Goal: Information Seeking & Learning: Learn about a topic

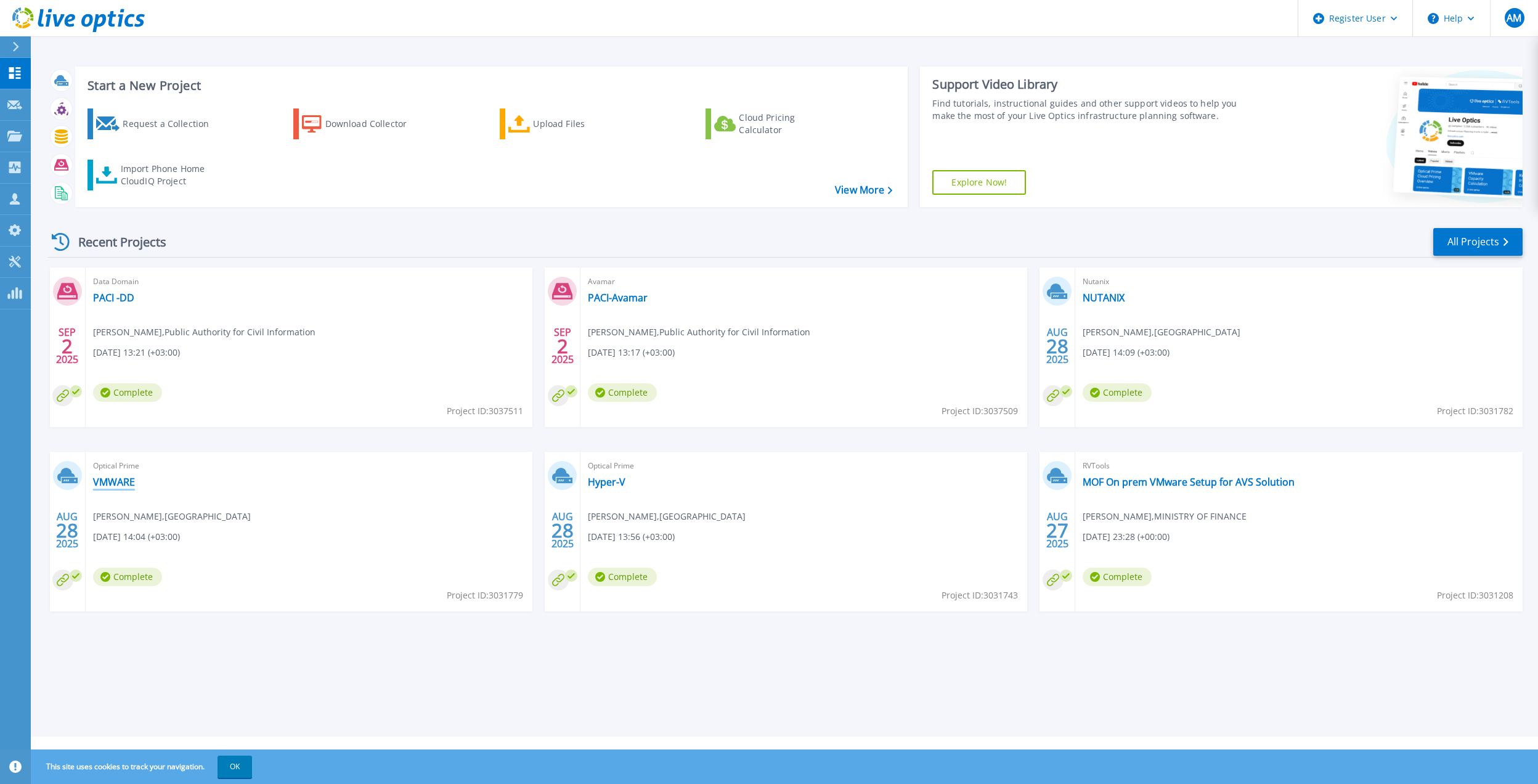
click at [123, 484] on link "VMWARE" at bounding box center [114, 481] width 42 height 12
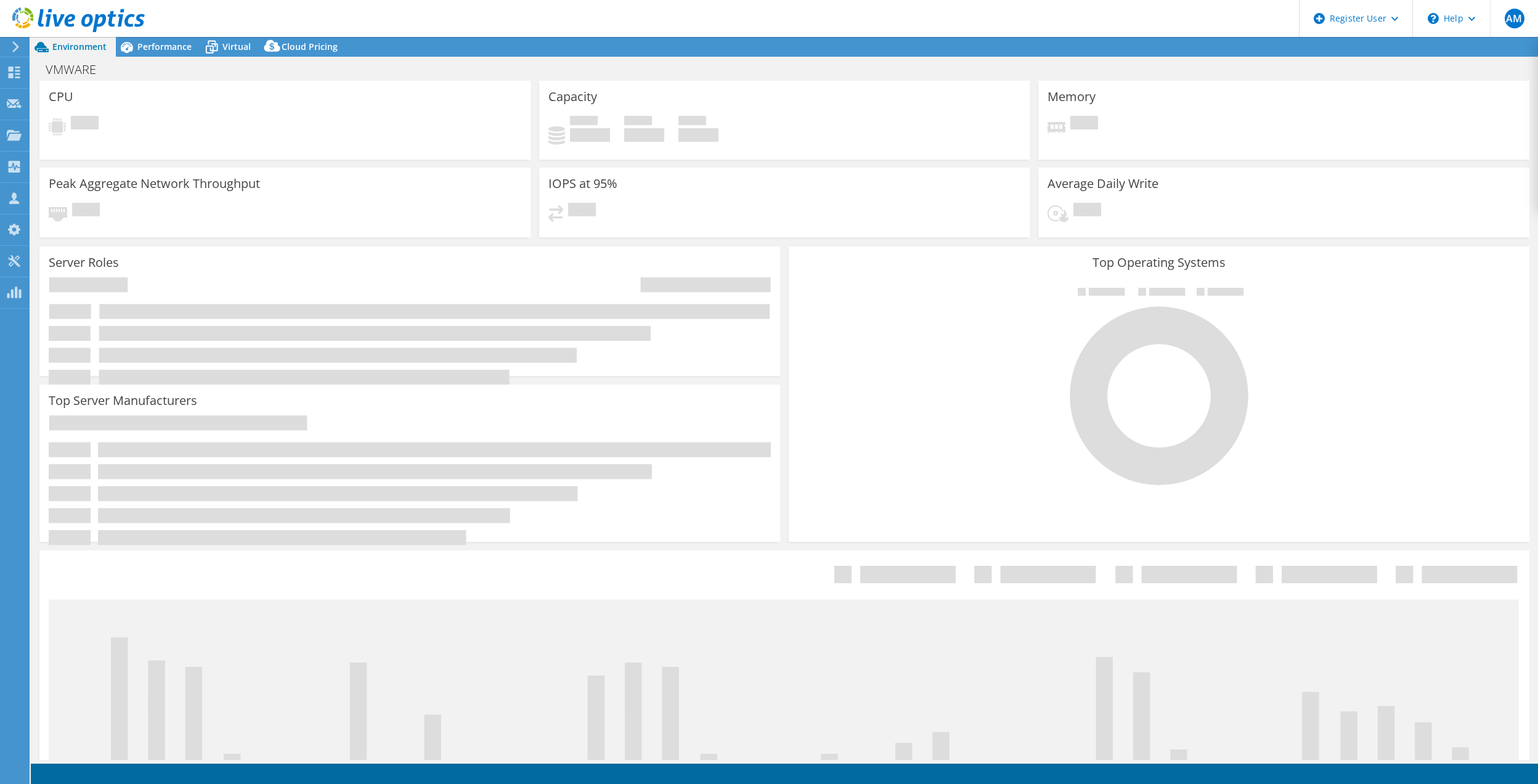
select select "USD"
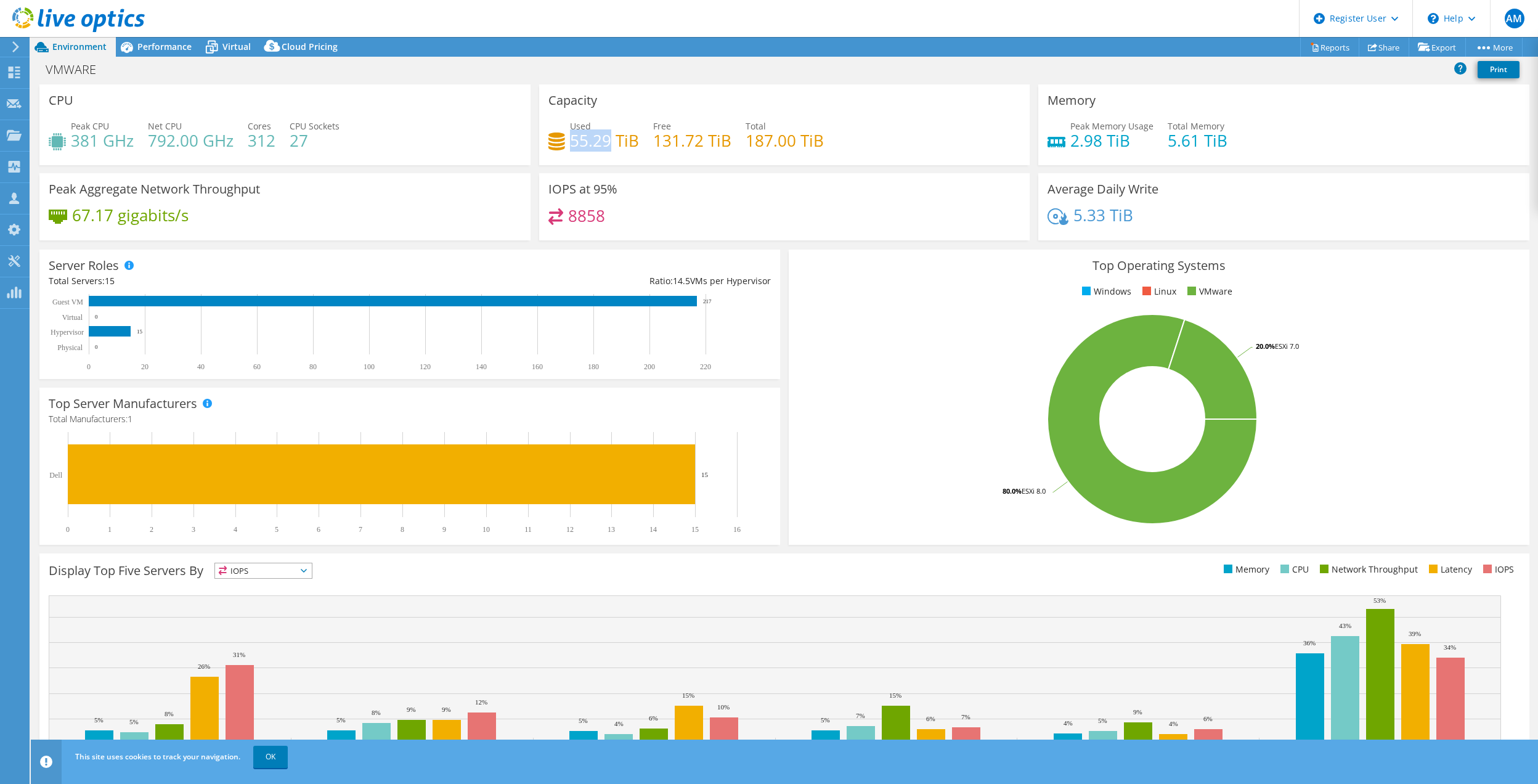
drag, startPoint x: 566, startPoint y: 139, endPoint x: 604, endPoint y: 139, distance: 38.0
click at [604, 139] on h4 "55.29 TiB" at bounding box center [605, 140] width 69 height 13
drag, startPoint x: 597, startPoint y: 135, endPoint x: 652, endPoint y: 139, distance: 55.1
click at [597, 135] on h4 "55.29 TiB" at bounding box center [605, 140] width 69 height 13
drag, startPoint x: 742, startPoint y: 141, endPoint x: 824, endPoint y: 141, distance: 82.0
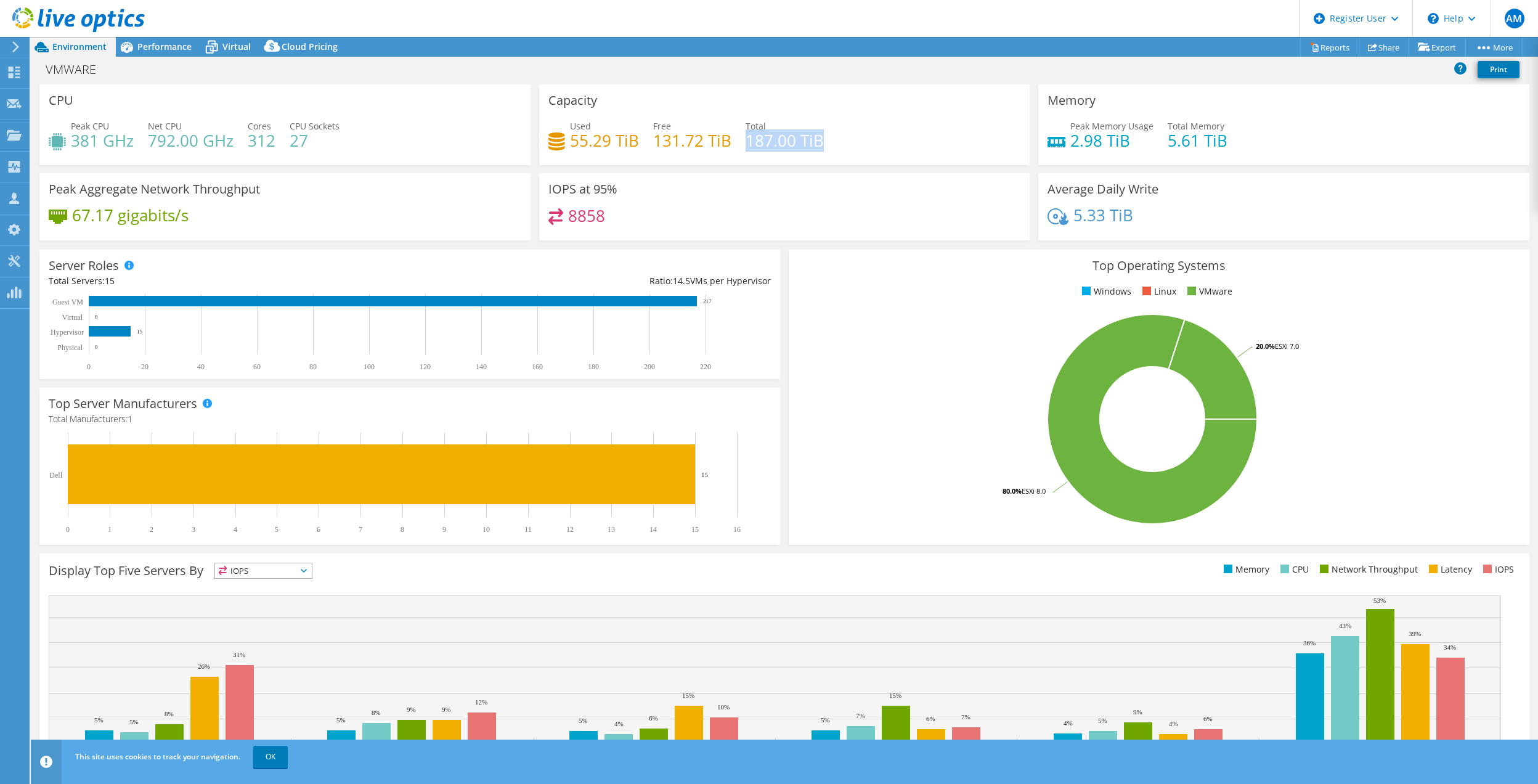
click at [824, 141] on div "Used 55.29 TiB Free 131.72 TiB Total 187.00 TiB" at bounding box center [785, 139] width 473 height 40
click at [62, 69] on h1 "VMWARE" at bounding box center [78, 69] width 75 height 13
click at [849, 65] on div "VMWARE Print" at bounding box center [784, 69] width 1507 height 23
drag, startPoint x: 741, startPoint y: 138, endPoint x: 829, endPoint y: 141, distance: 88.1
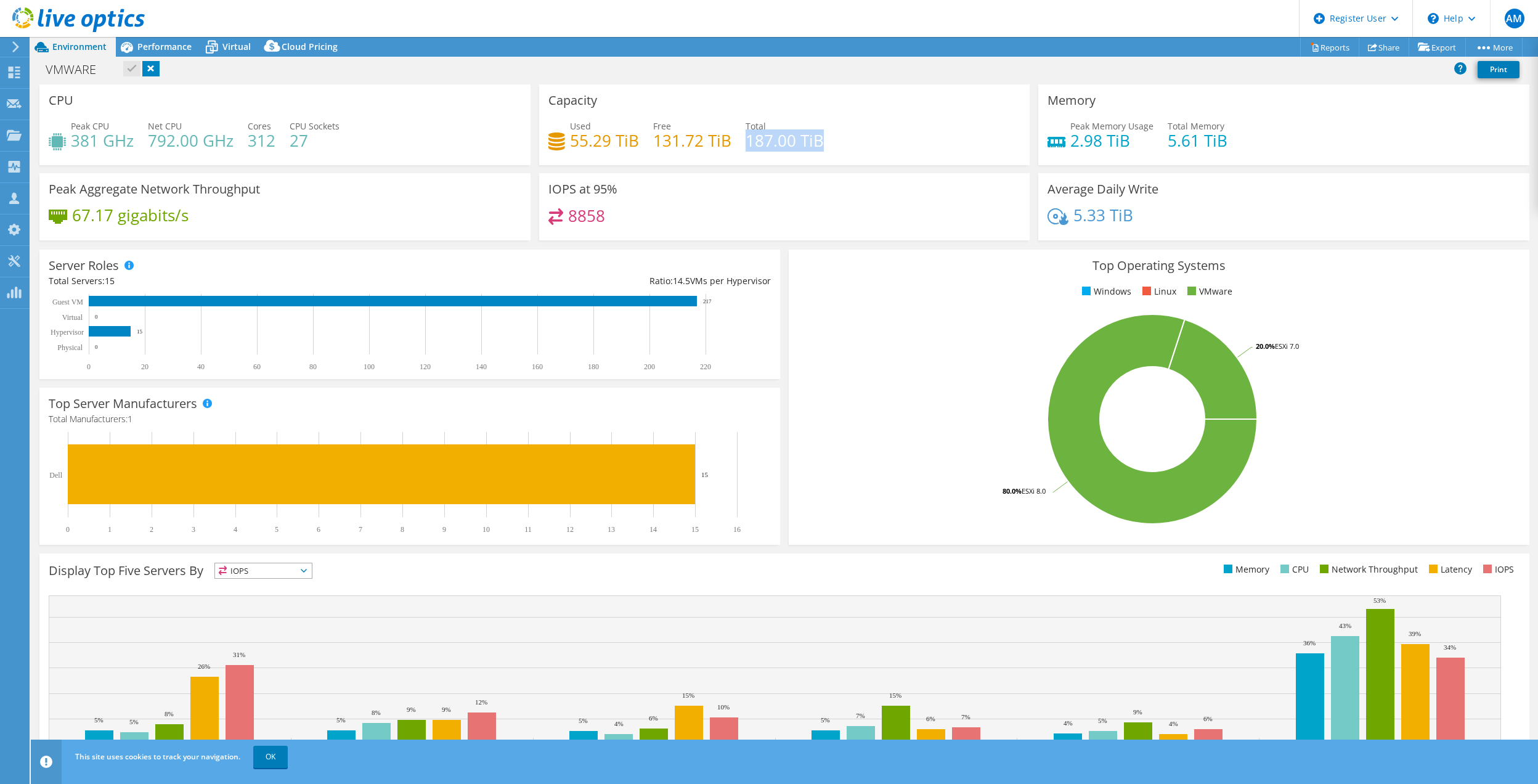
click at [829, 141] on div "Used 55.29 TiB Free 131.72 TiB Total 187.00 TiB" at bounding box center [785, 139] width 473 height 40
drag, startPoint x: 829, startPoint y: 141, endPoint x: 759, endPoint y: 18, distance: 141.5
click at [760, 15] on header "AM Dell User [PERSON_NAME] [EMAIL_ADDRESS][DOMAIN_NAME] Dell My Profile Log Out…" at bounding box center [769, 18] width 1538 height 37
drag, startPoint x: 566, startPoint y: 141, endPoint x: 630, endPoint y: 140, distance: 64.0
click at [630, 140] on h4 "55.29 TiB" at bounding box center [605, 140] width 69 height 13
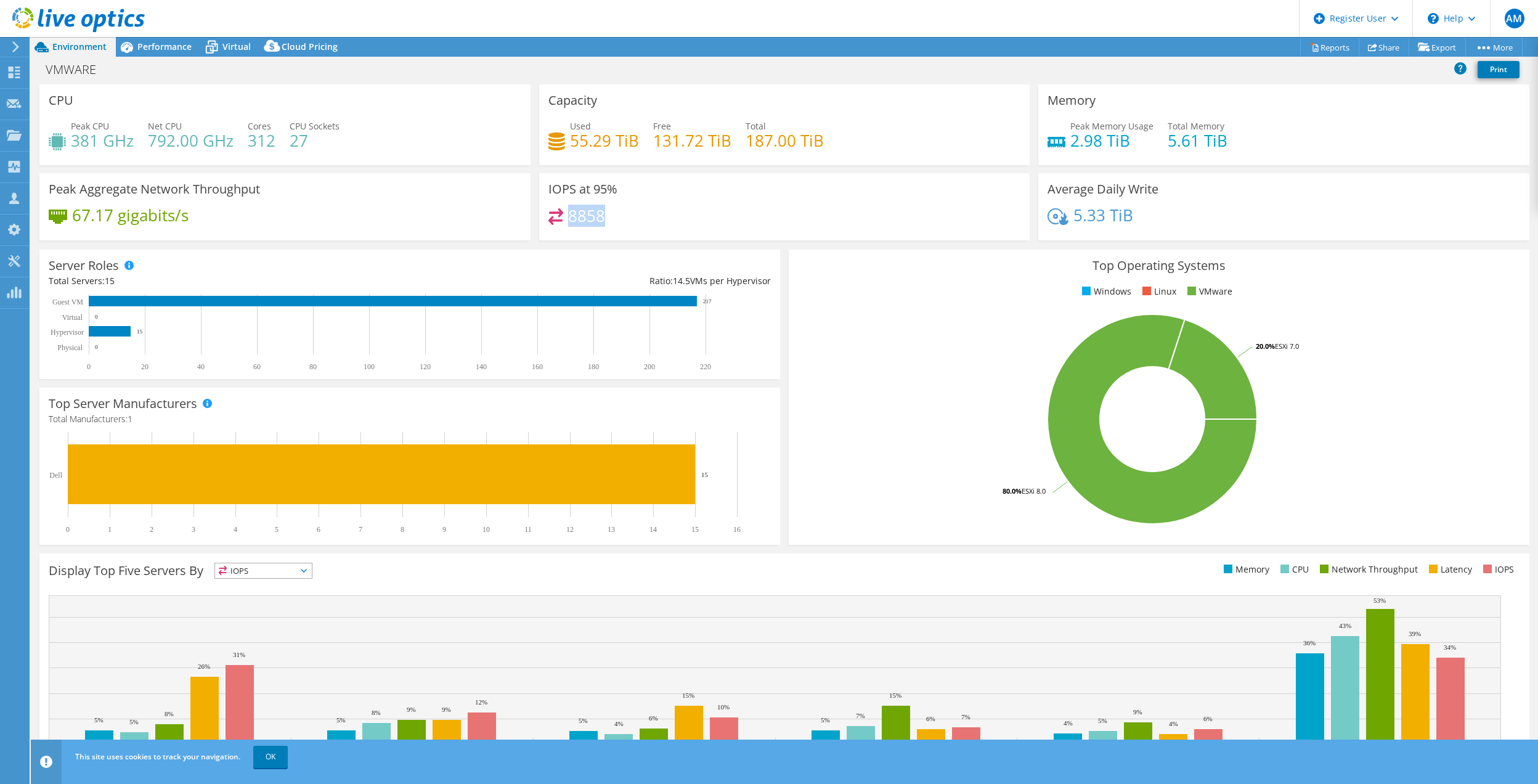
drag, startPoint x: 565, startPoint y: 212, endPoint x: 598, endPoint y: 217, distance: 33.4
click at [598, 217] on h4 "8858" at bounding box center [586, 215] width 37 height 13
drag, startPoint x: 598, startPoint y: 217, endPoint x: 672, endPoint y: 222, distance: 74.2
click at [672, 222] on div "8858" at bounding box center [785, 222] width 473 height 27
drag, startPoint x: 564, startPoint y: 213, endPoint x: 597, endPoint y: 213, distance: 33.0
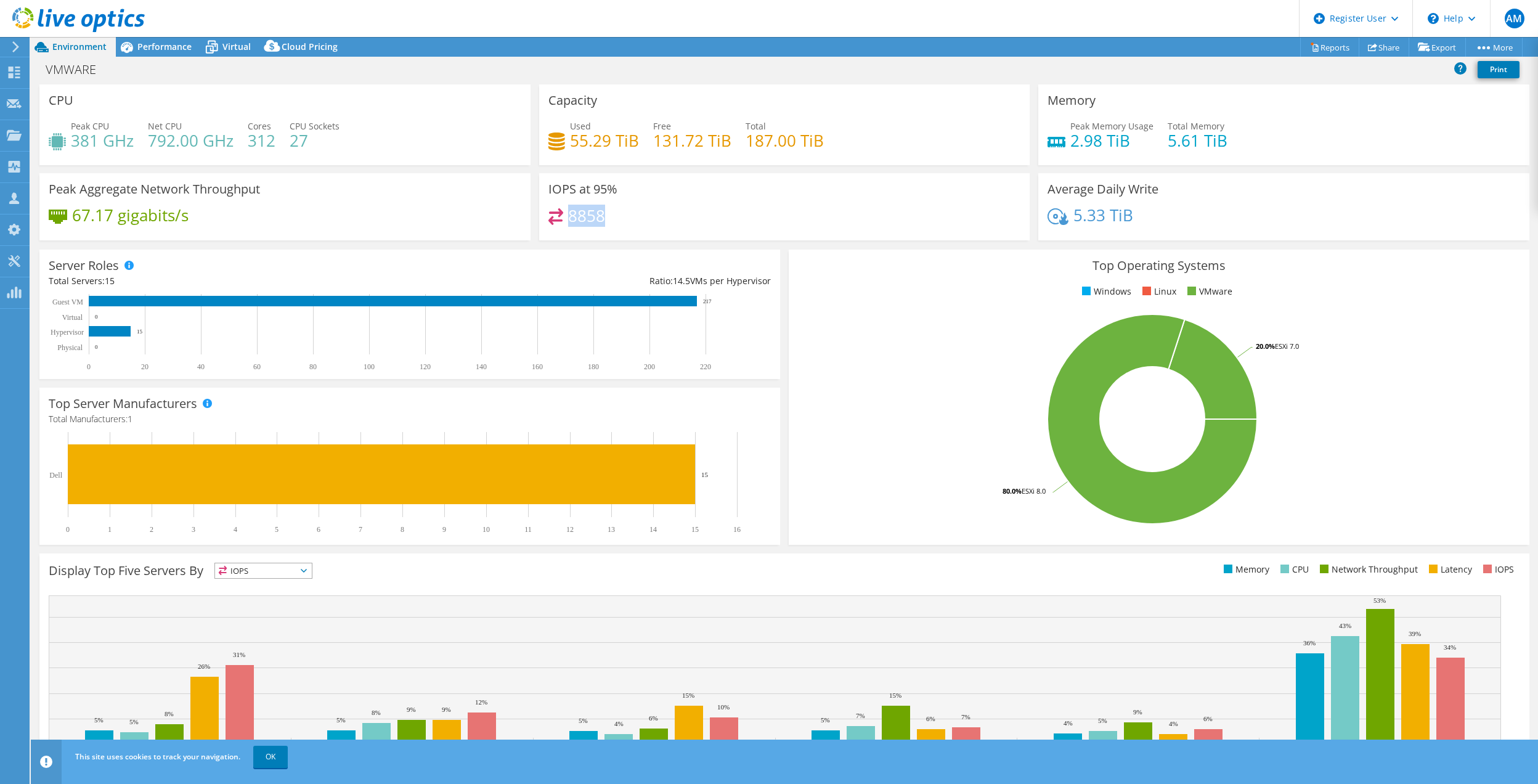
click at [597, 213] on h4 "8858" at bounding box center [586, 215] width 37 height 13
drag, startPoint x: 597, startPoint y: 213, endPoint x: 577, endPoint y: 140, distance: 75.7
click at [577, 140] on h4 "55.29 TiB" at bounding box center [605, 140] width 69 height 13
drag, startPoint x: 566, startPoint y: 136, endPoint x: 606, endPoint y: 141, distance: 40.3
click at [606, 141] on h4 "55.29 TiB" at bounding box center [605, 140] width 69 height 13
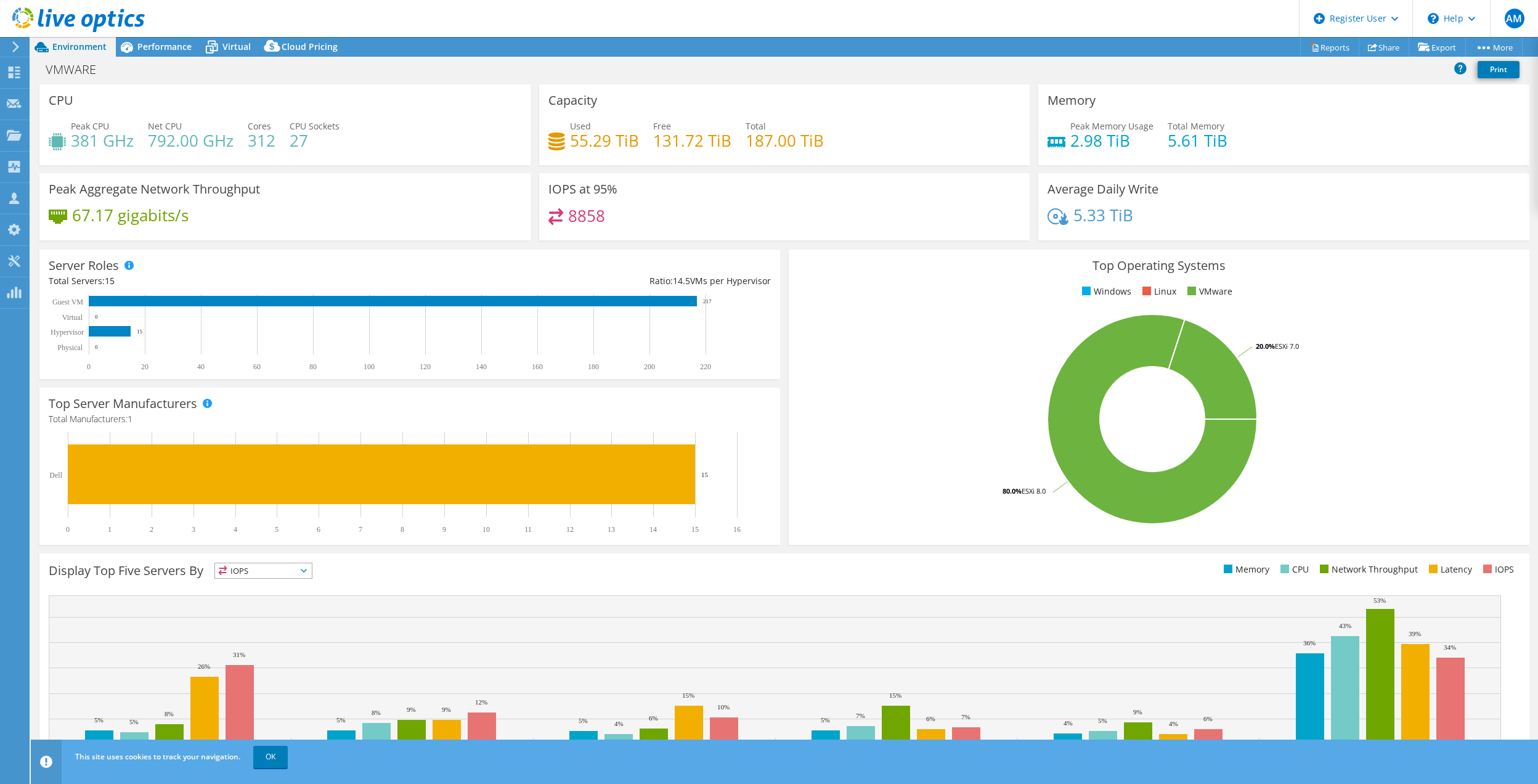
drag, startPoint x: 606, startPoint y: 141, endPoint x: 831, endPoint y: 141, distance: 225.0
click at [834, 143] on div "Used 55.29 TiB Free 131.72 TiB Total 187.00 TiB" at bounding box center [785, 139] width 473 height 40
drag, startPoint x: 817, startPoint y: 138, endPoint x: 552, endPoint y: 133, distance: 265.0
click at [552, 133] on div "Used 55.29 TiB Free 131.72 TiB Total 187.00 TiB" at bounding box center [785, 139] width 473 height 40
click at [870, 133] on div "Used 55.29 TiB Free 131.72 TiB Total 187.00 TiB" at bounding box center [785, 139] width 473 height 40
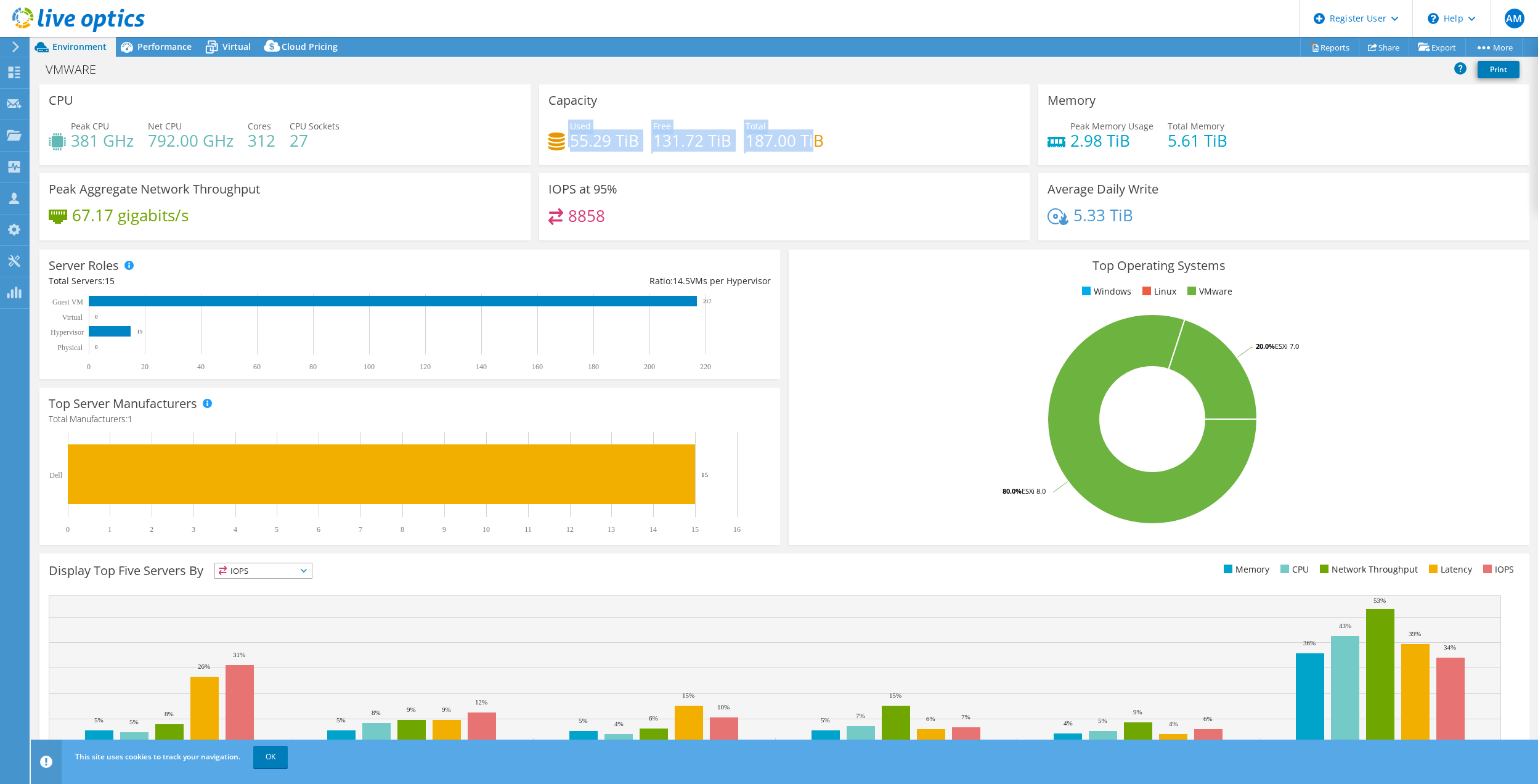
drag, startPoint x: 808, startPoint y: 139, endPoint x: 558, endPoint y: 114, distance: 251.2
click at [558, 114] on div "Capacity Used 55.29 TiB Free 131.72 TiB Total 187.00 TiB" at bounding box center [784, 125] width 491 height 81
click at [952, 131] on div "Used 55.29 TiB Free 131.72 TiB Total 187.00 TiB" at bounding box center [785, 139] width 473 height 40
drag, startPoint x: 822, startPoint y: 135, endPoint x: 566, endPoint y: 123, distance: 256.3
click at [566, 123] on div "Used 55.29 TiB Free 131.72 TiB Total 187.00 TiB" at bounding box center [785, 139] width 473 height 40
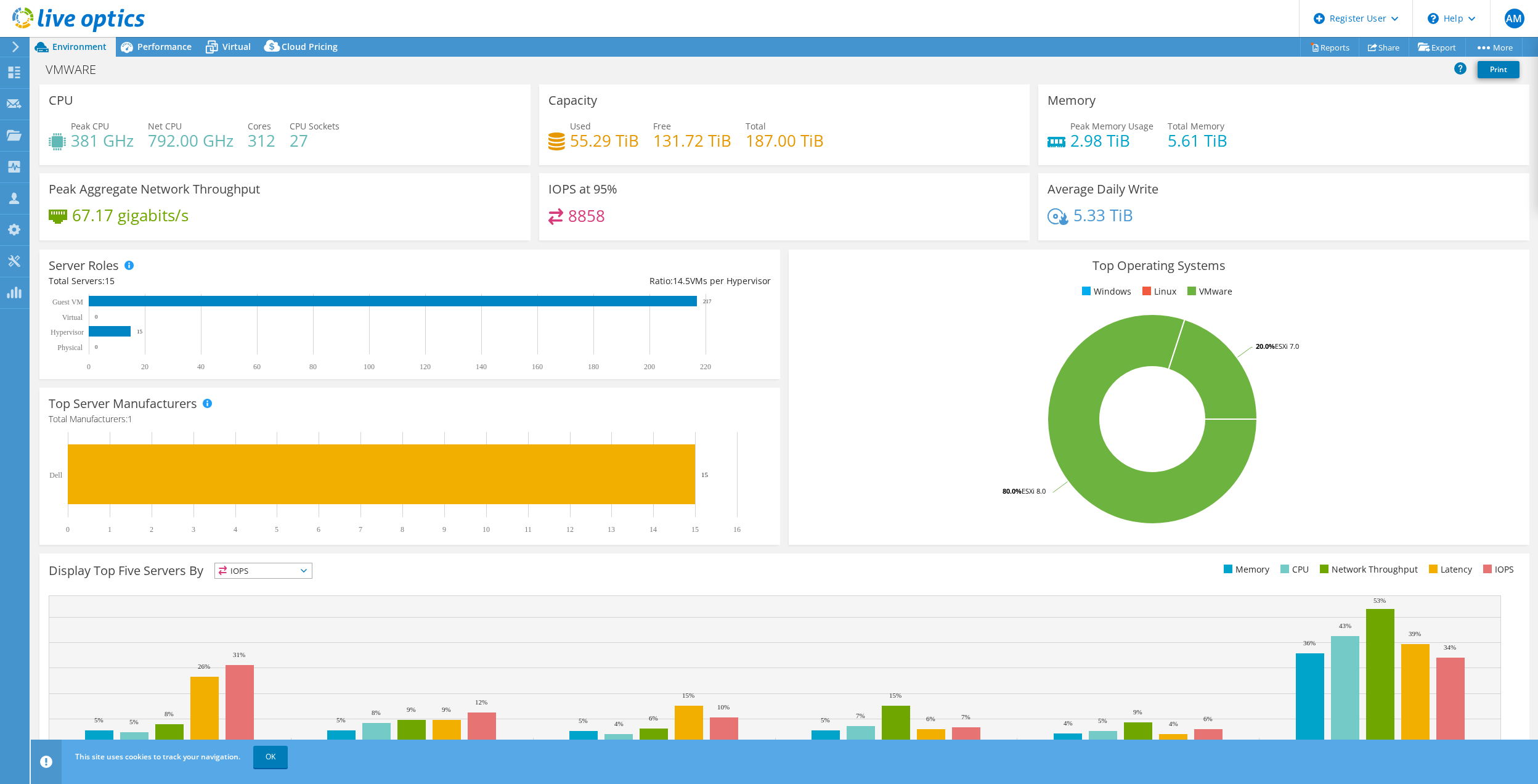
click at [896, 134] on div "Used 55.29 TiB Free 131.72 TiB Total 187.00 TiB" at bounding box center [785, 139] width 473 height 40
drag, startPoint x: 565, startPoint y: 139, endPoint x: 608, endPoint y: 141, distance: 43.0
click at [608, 141] on h4 "55.29 TiB" at bounding box center [605, 140] width 69 height 13
click at [62, 17] on use at bounding box center [79, 20] width 133 height 25
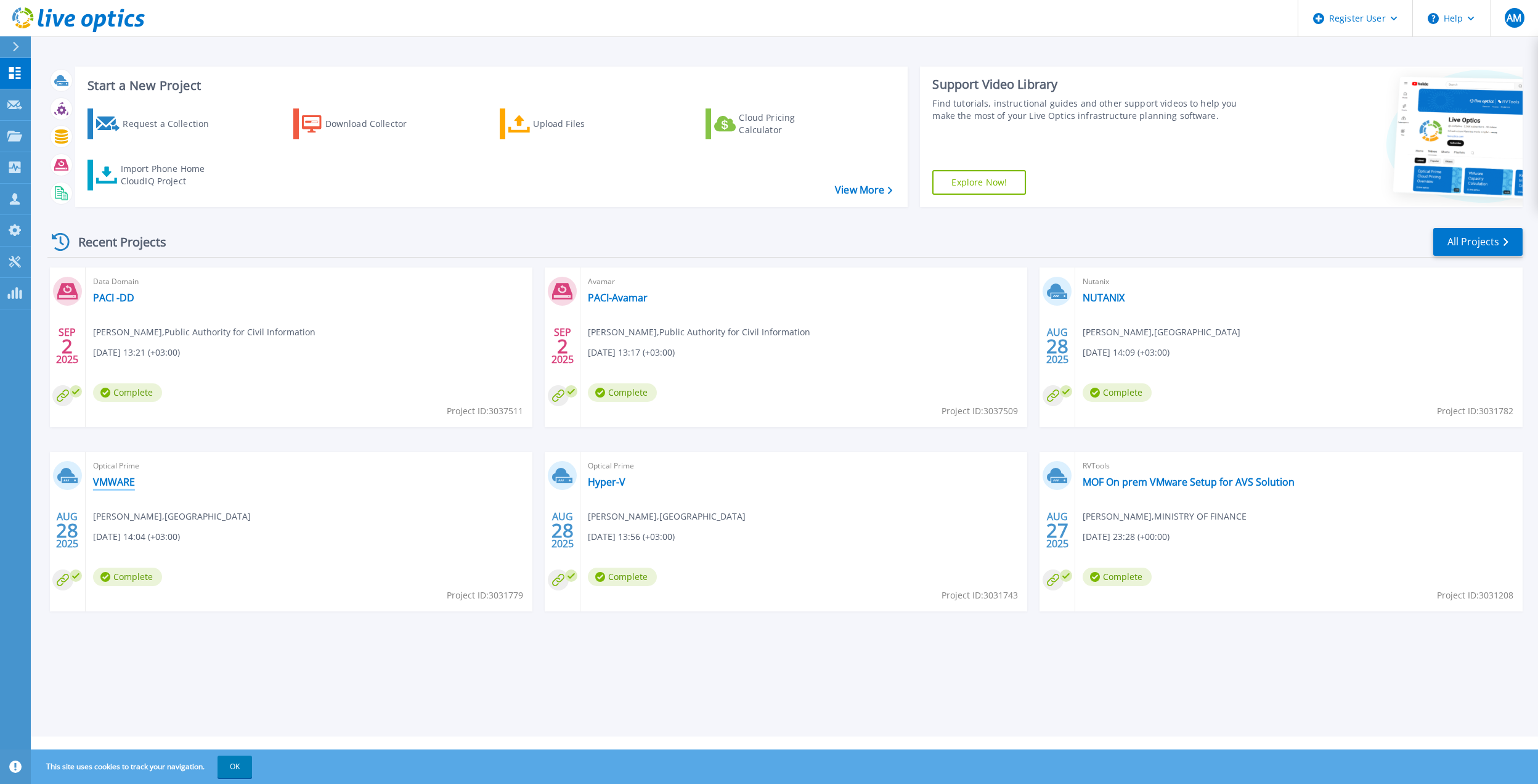
click at [119, 481] on link "VMWARE" at bounding box center [114, 481] width 42 height 12
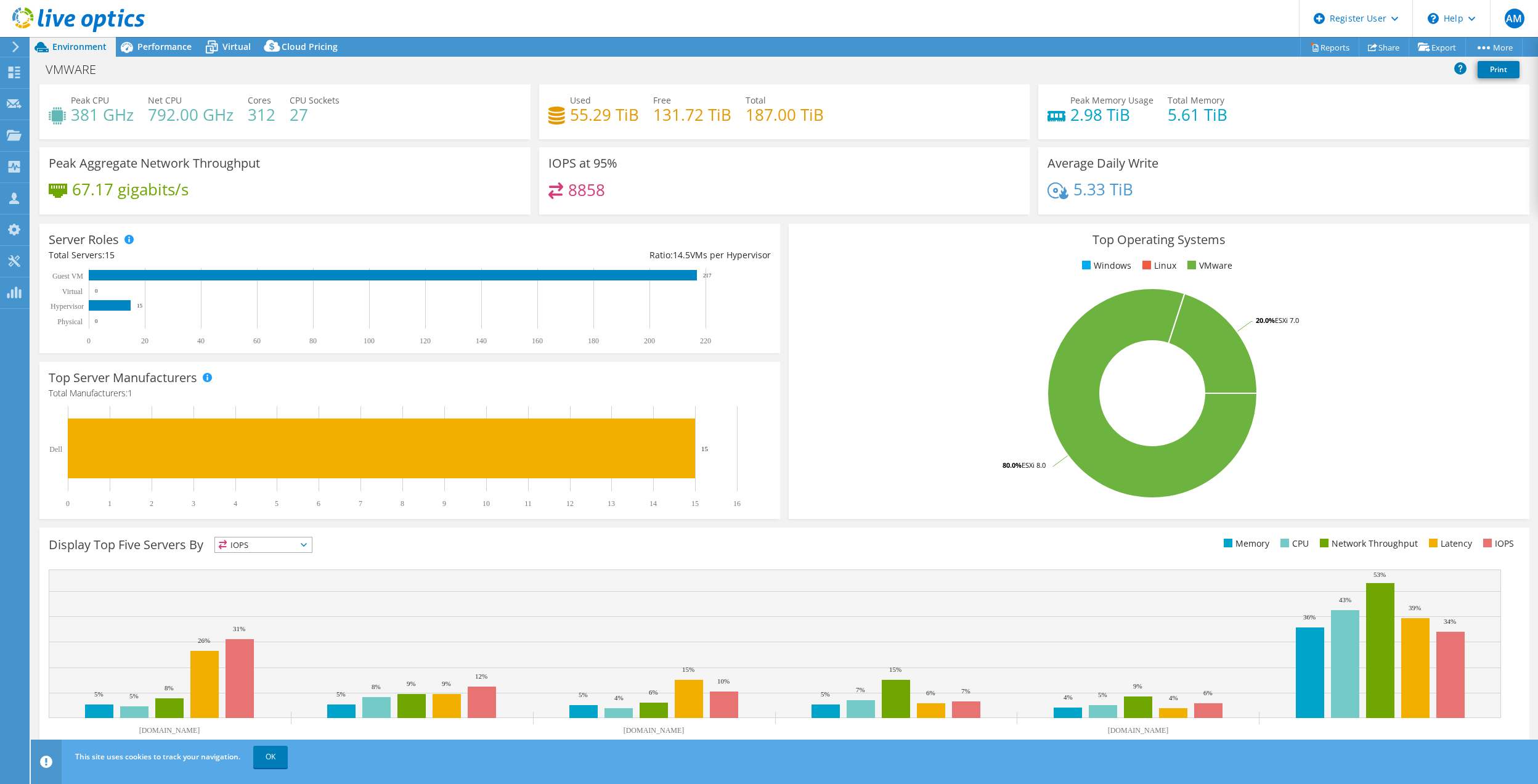
scroll to position [38, 0]
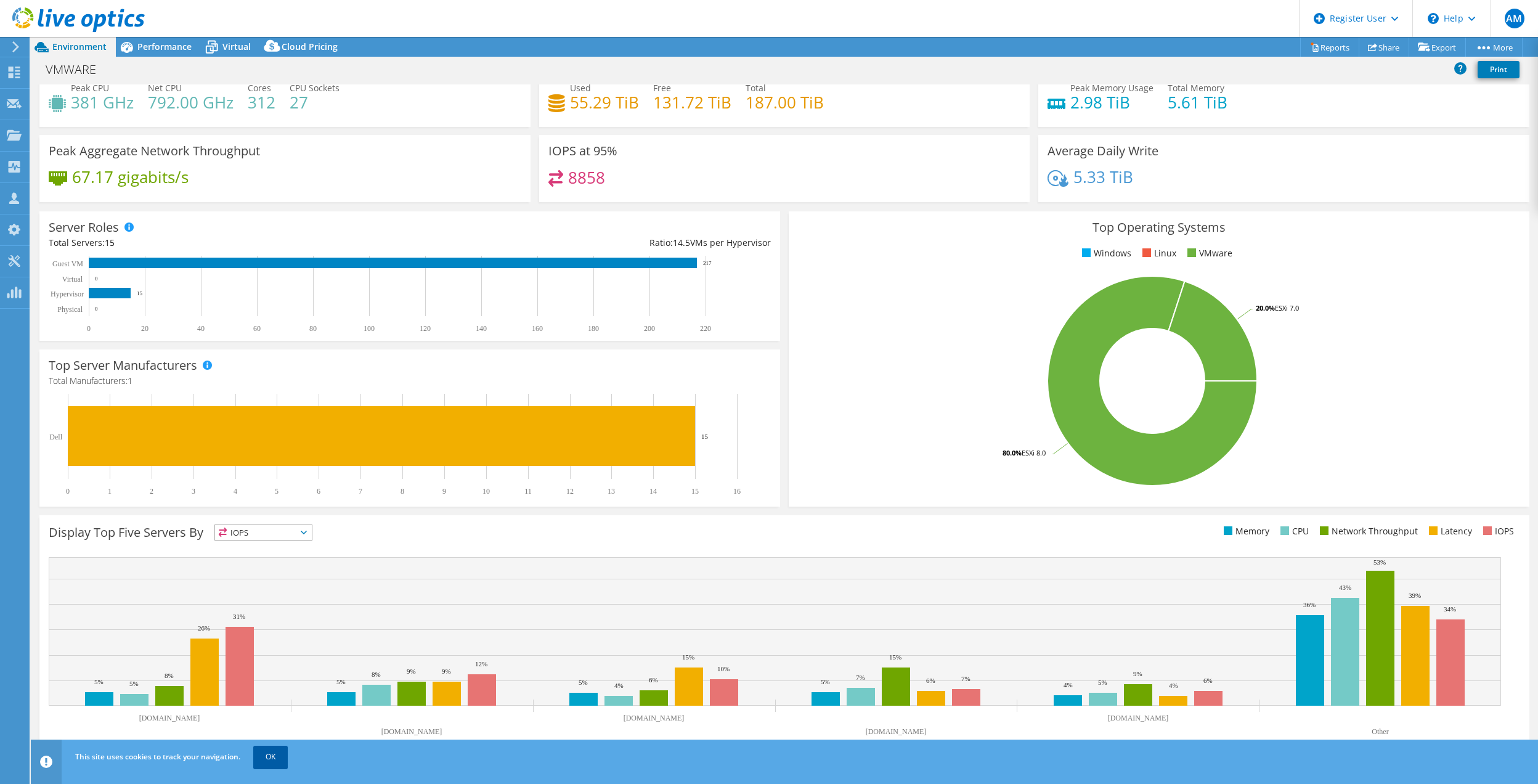
drag, startPoint x: 267, startPoint y: 760, endPoint x: 285, endPoint y: 759, distance: 18.0
click at [269, 760] on link "OK" at bounding box center [271, 756] width 35 height 22
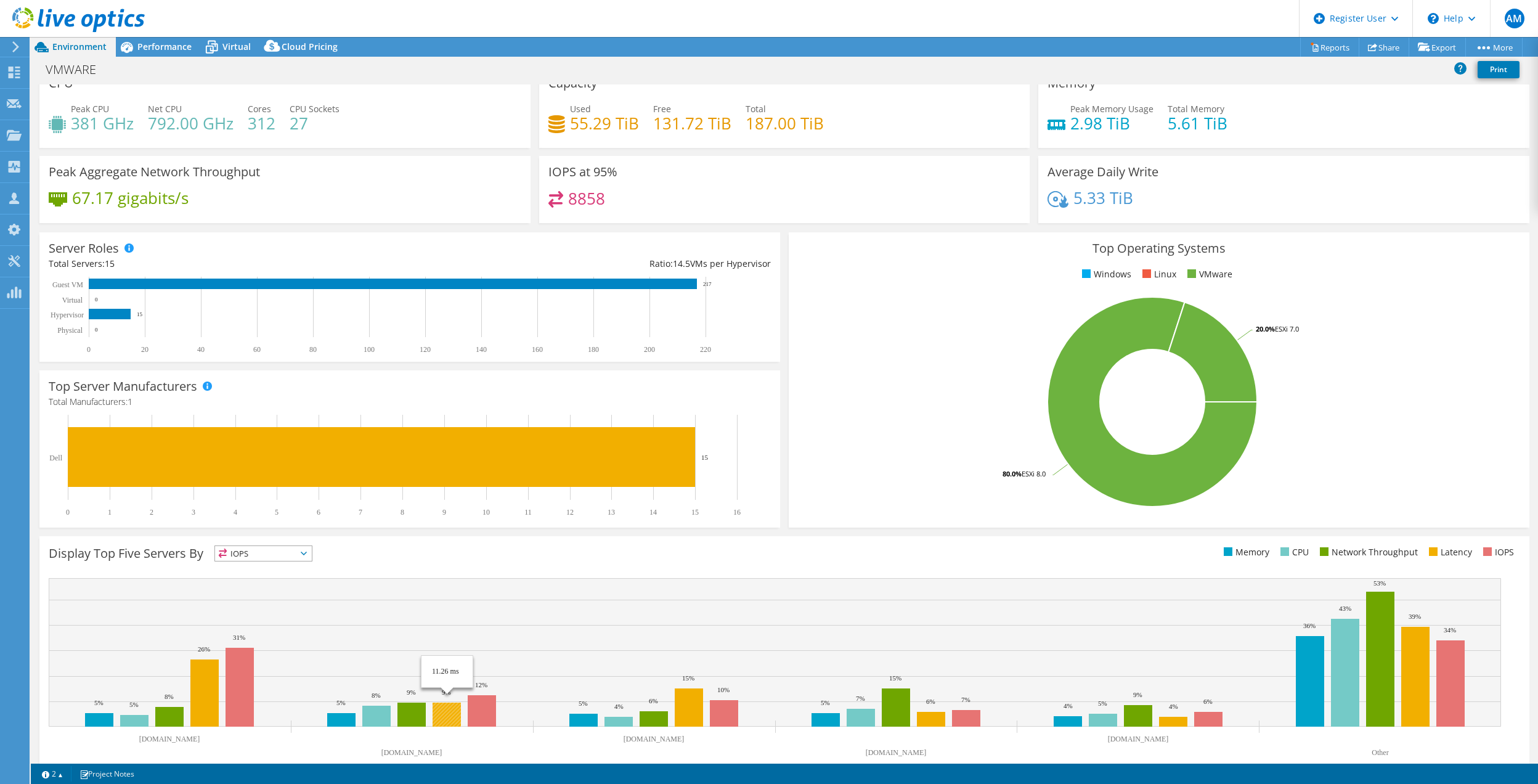
scroll to position [0, 0]
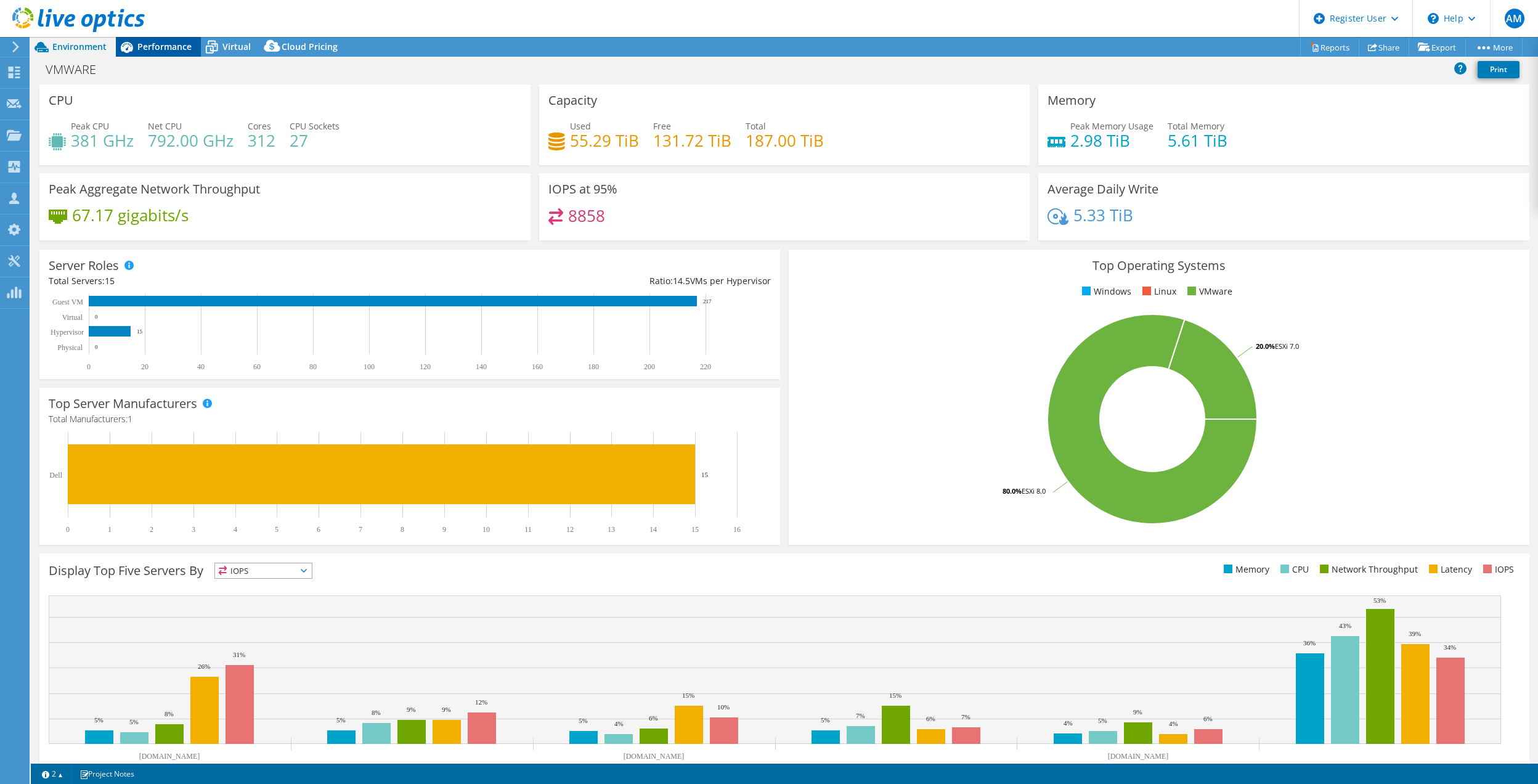
click at [157, 38] on div "Performance" at bounding box center [159, 46] width 85 height 20
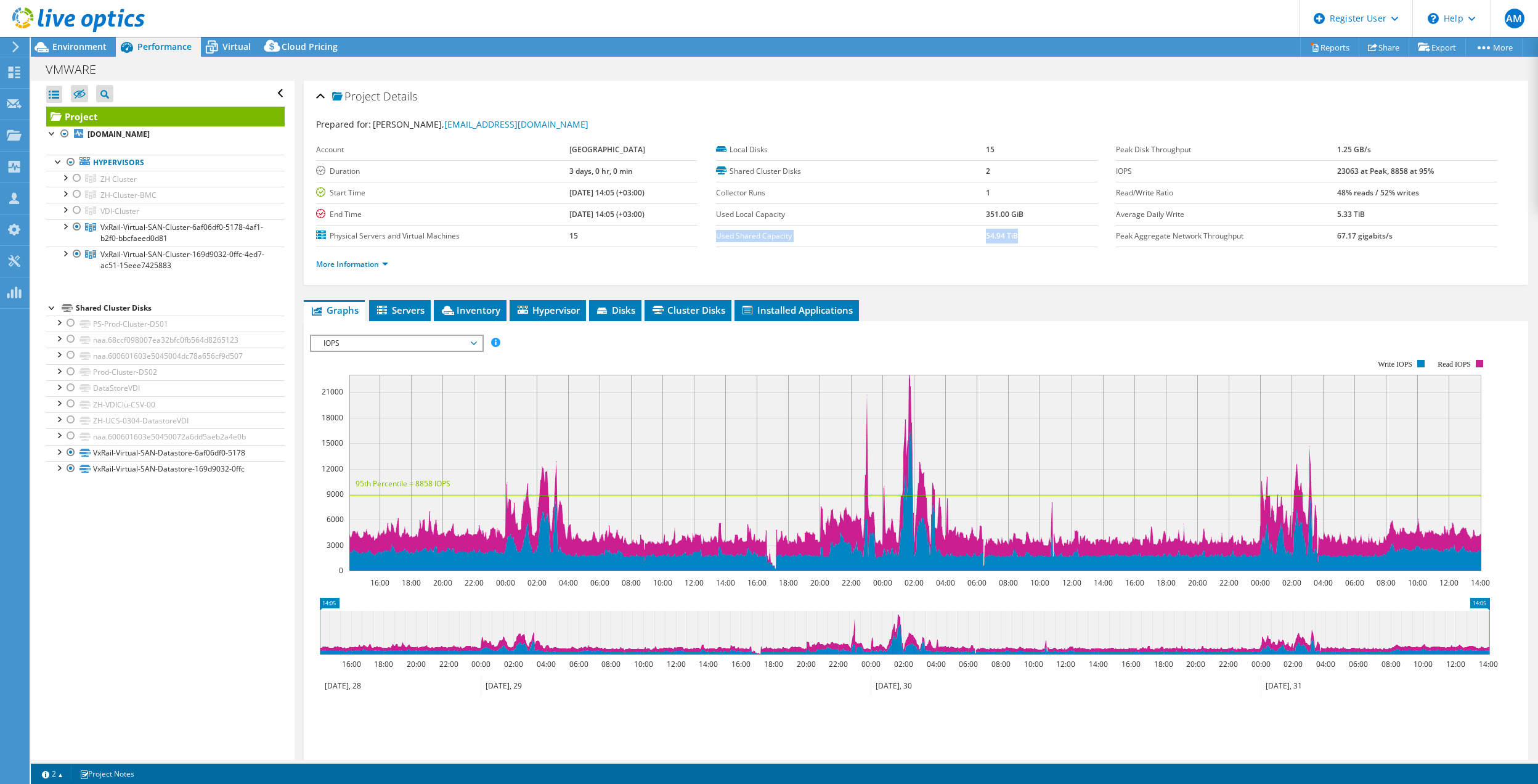
drag, startPoint x: 1021, startPoint y: 237, endPoint x: 713, endPoint y: 239, distance: 308.0
click at [716, 239] on tr "Used Shared Capacity 54.94 TiB" at bounding box center [906, 235] width 382 height 21
click at [64, 255] on div at bounding box center [64, 252] width 12 height 12
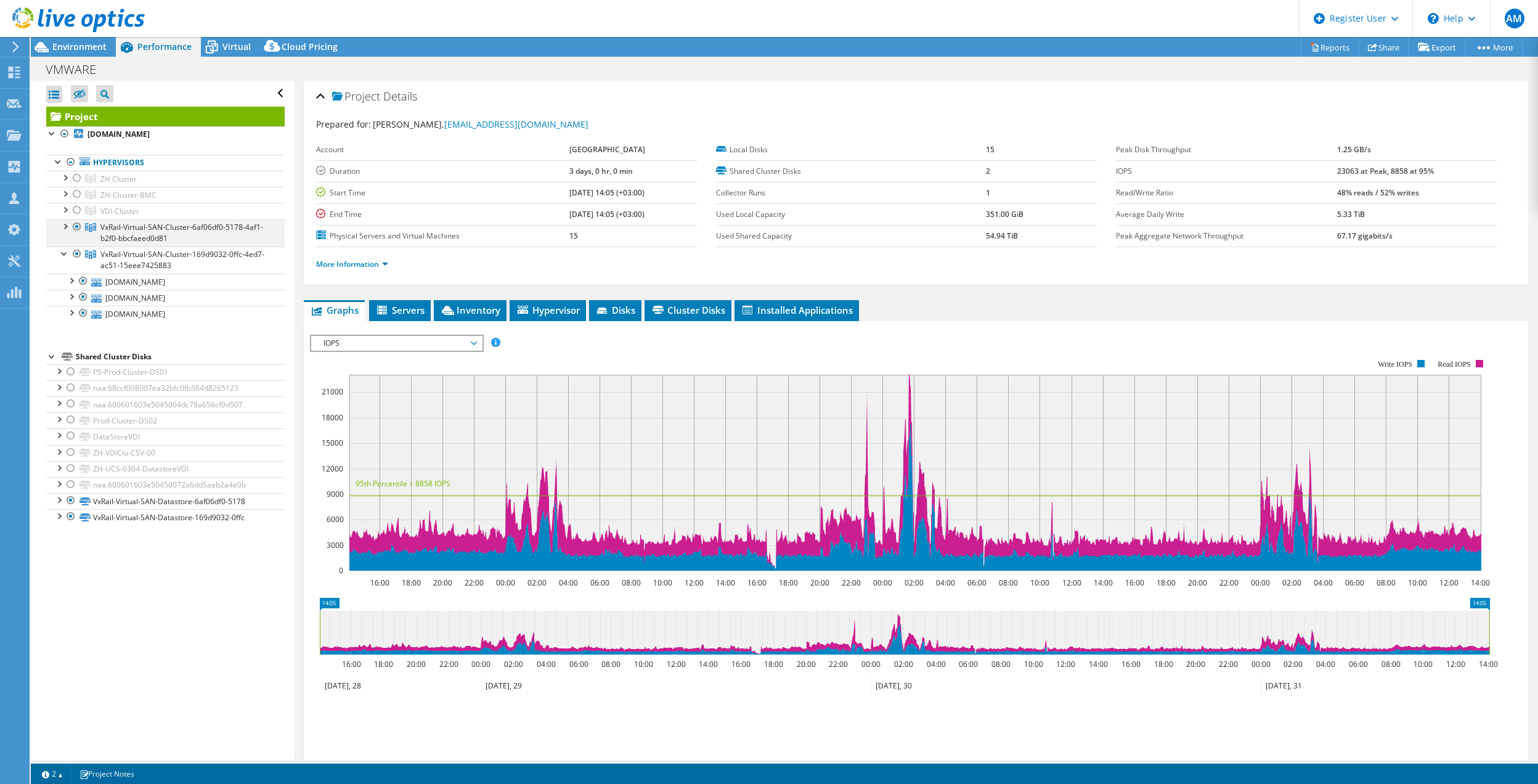
click at [64, 226] on div at bounding box center [64, 225] width 12 height 12
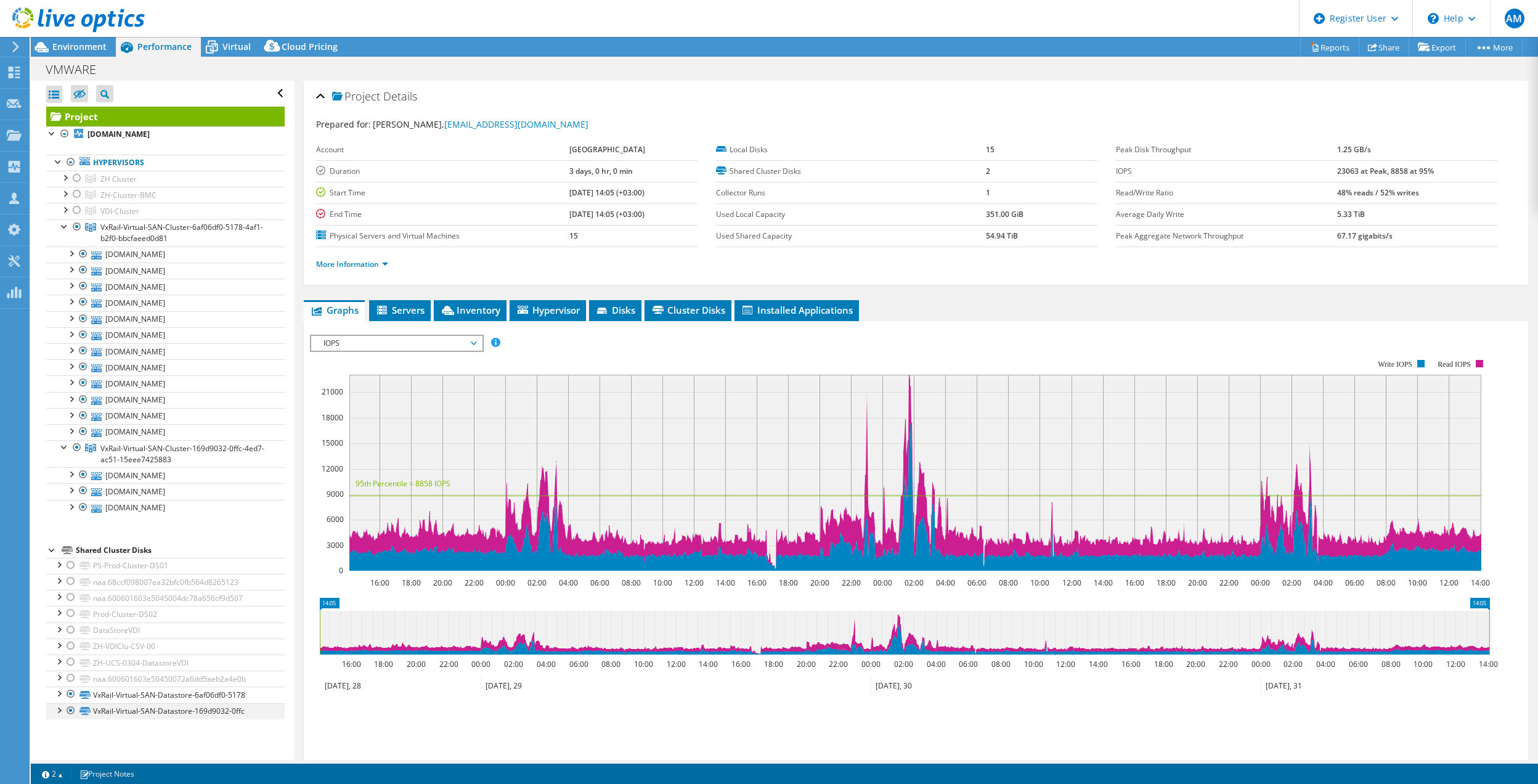
click at [60, 715] on div at bounding box center [58, 709] width 12 height 12
click at [60, 698] on div at bounding box center [58, 692] width 12 height 12
click at [61, 176] on div at bounding box center [64, 177] width 12 height 12
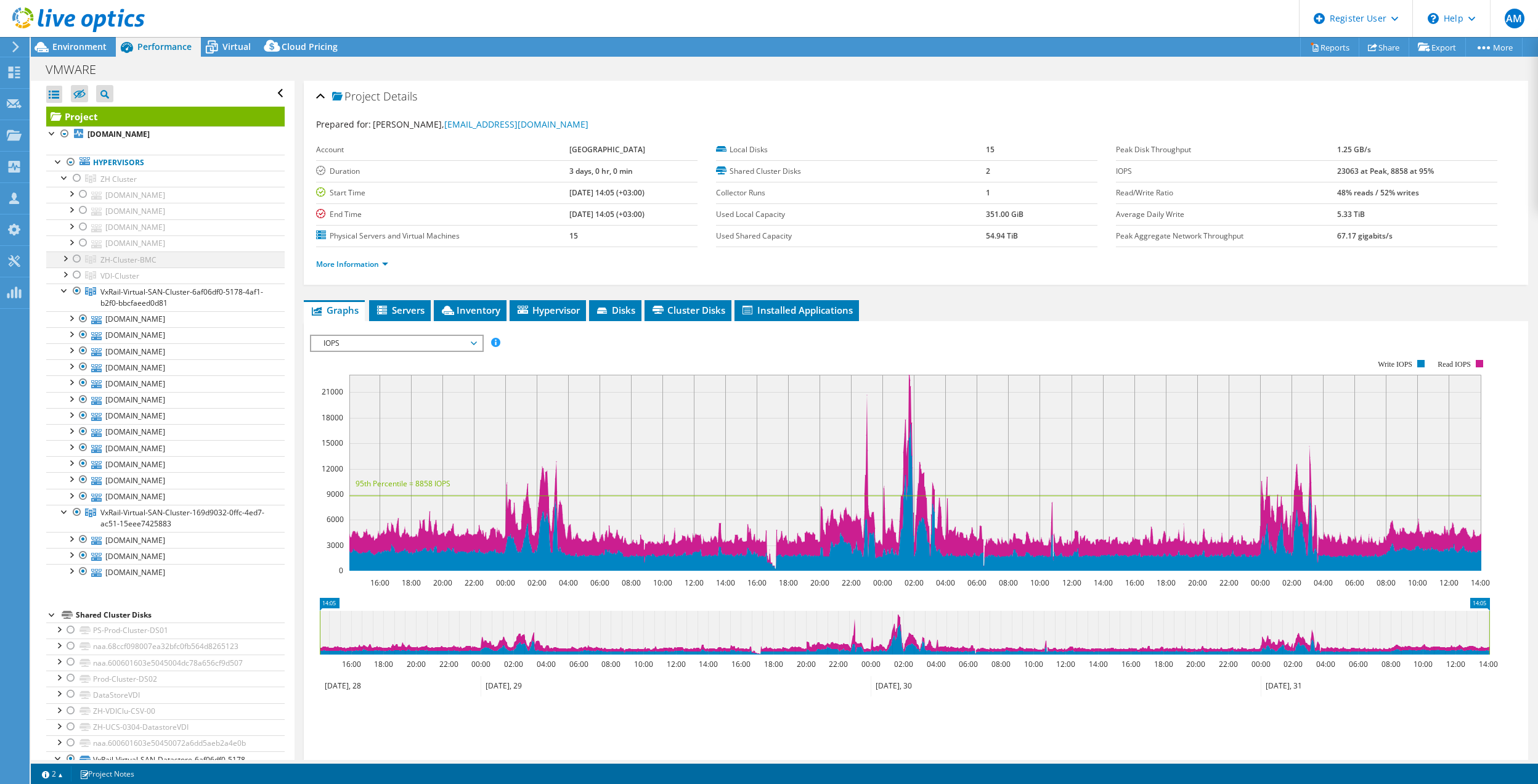
click at [64, 259] on div at bounding box center [64, 257] width 12 height 12
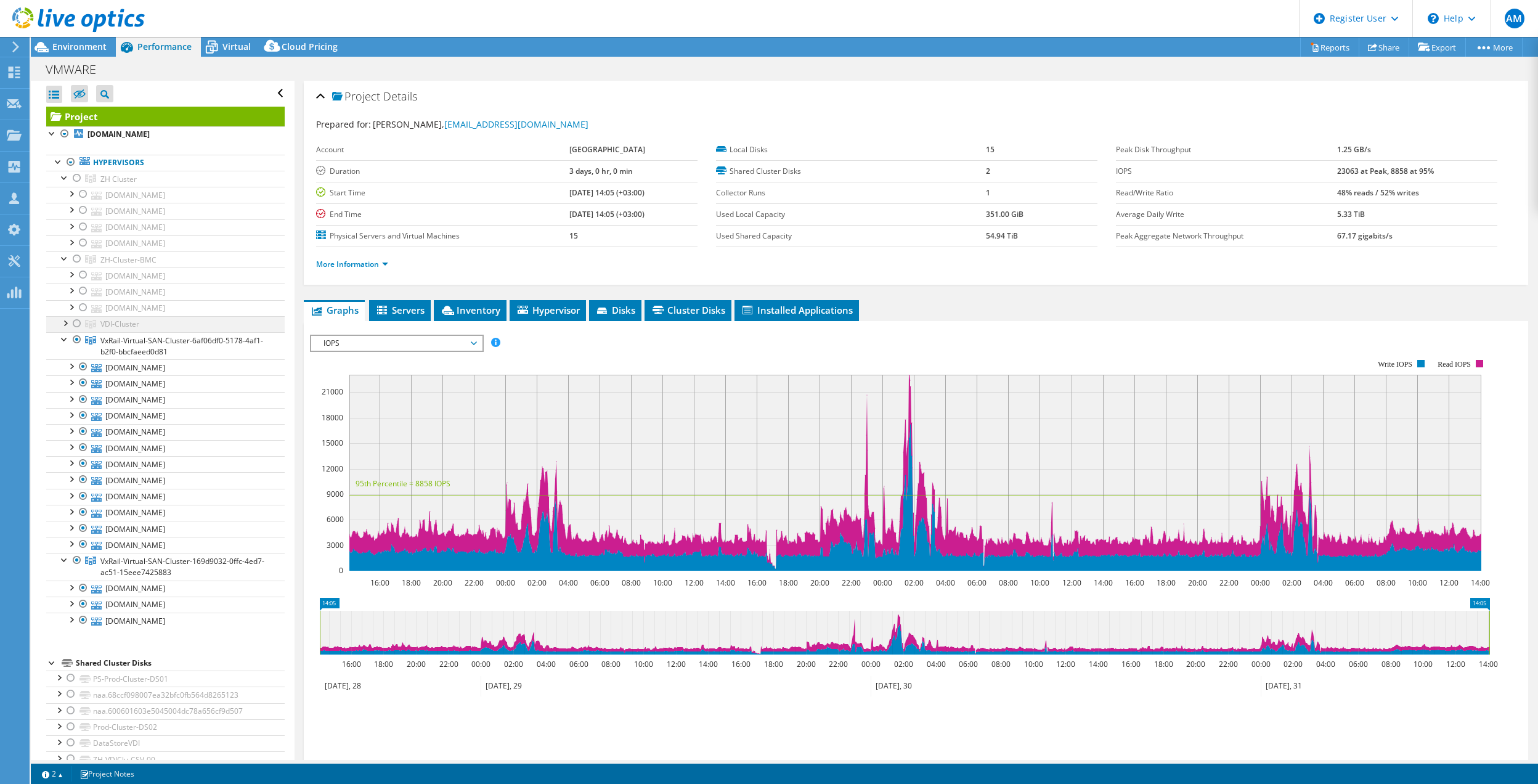
click at [62, 328] on div at bounding box center [64, 322] width 12 height 12
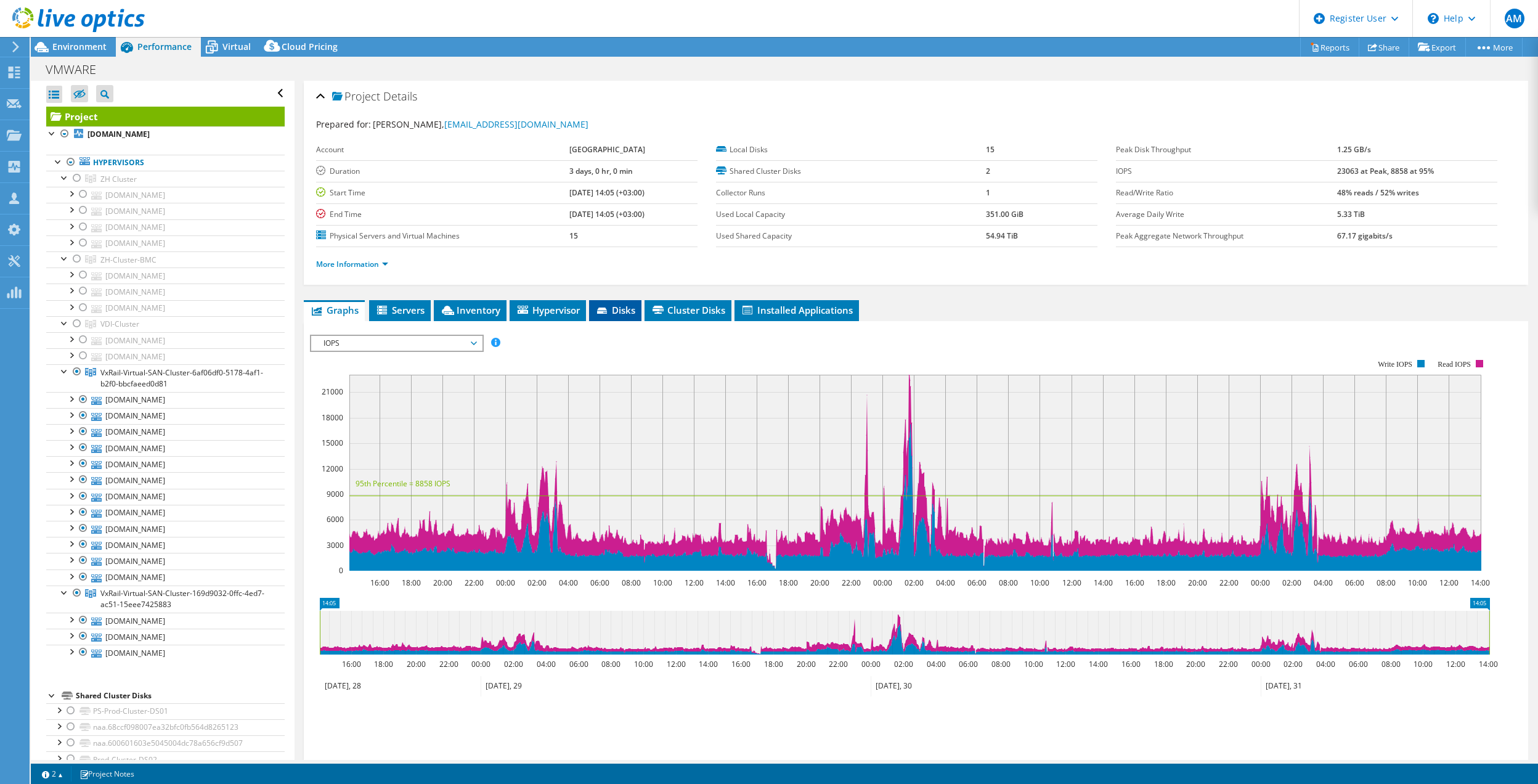
click at [616, 311] on span "Disks" at bounding box center [615, 309] width 40 height 12
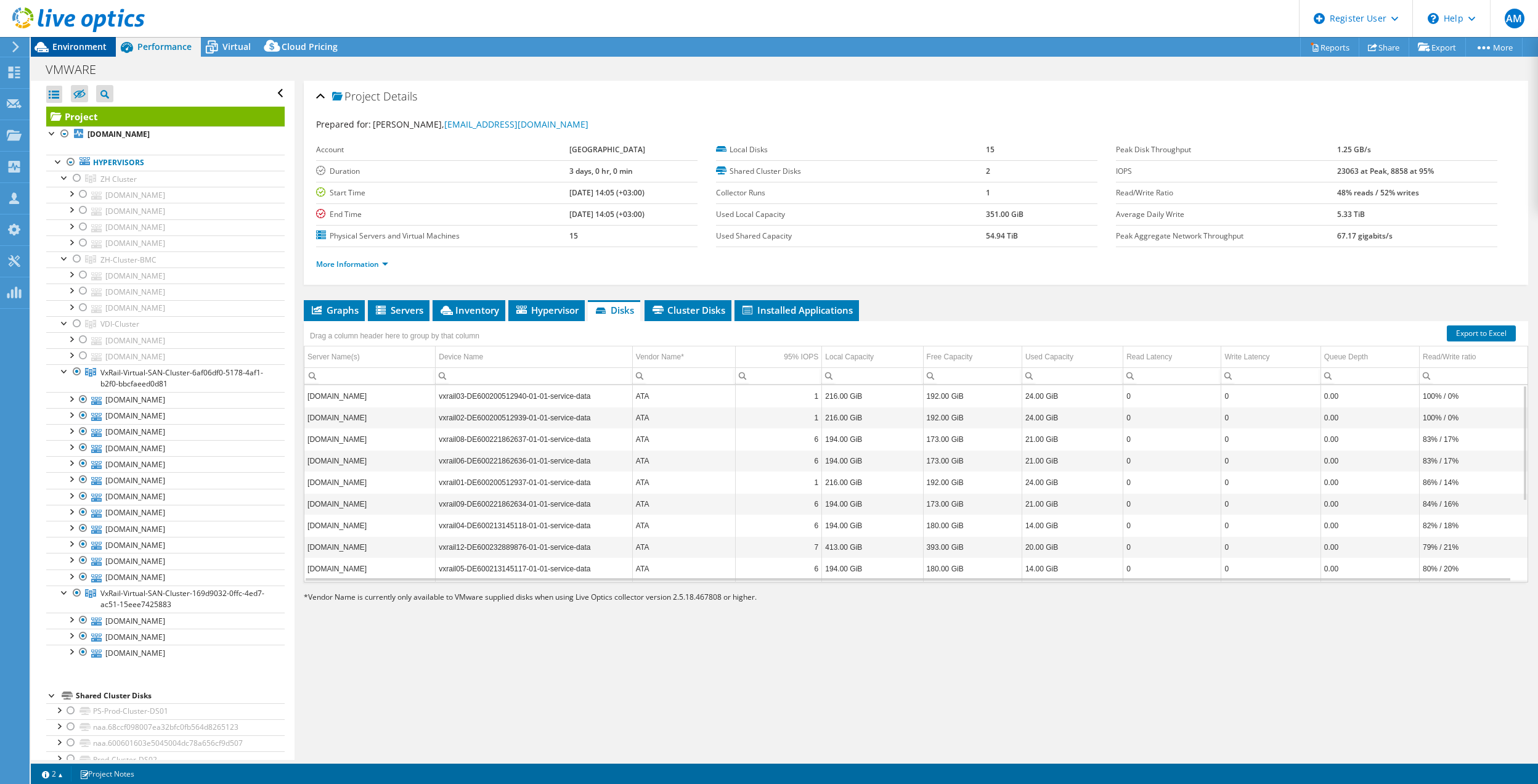
click at [61, 42] on span "Environment" at bounding box center [79, 46] width 54 height 12
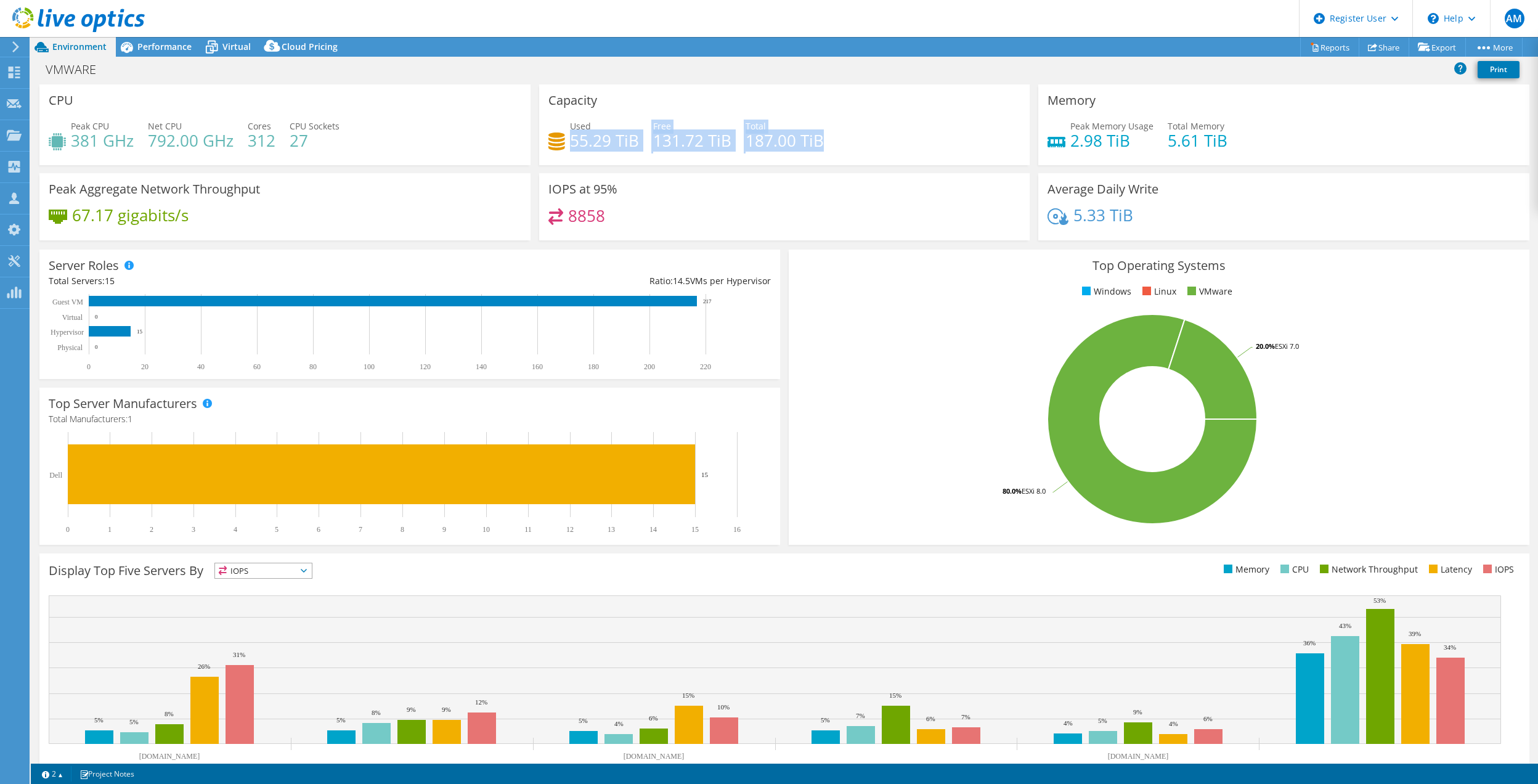
drag, startPoint x: 568, startPoint y: 139, endPoint x: 839, endPoint y: 132, distance: 271.1
click at [833, 132] on div "Used 55.29 TiB Free 131.72 TiB Total 187.00 TiB" at bounding box center [785, 139] width 473 height 40
drag, startPoint x: 839, startPoint y: 132, endPoint x: 979, endPoint y: 145, distance: 140.6
click at [979, 145] on div "Used 55.29 TiB Free 131.72 TiB Total 187.00 TiB" at bounding box center [785, 139] width 473 height 40
drag, startPoint x: 824, startPoint y: 141, endPoint x: 516, endPoint y: 136, distance: 308.0
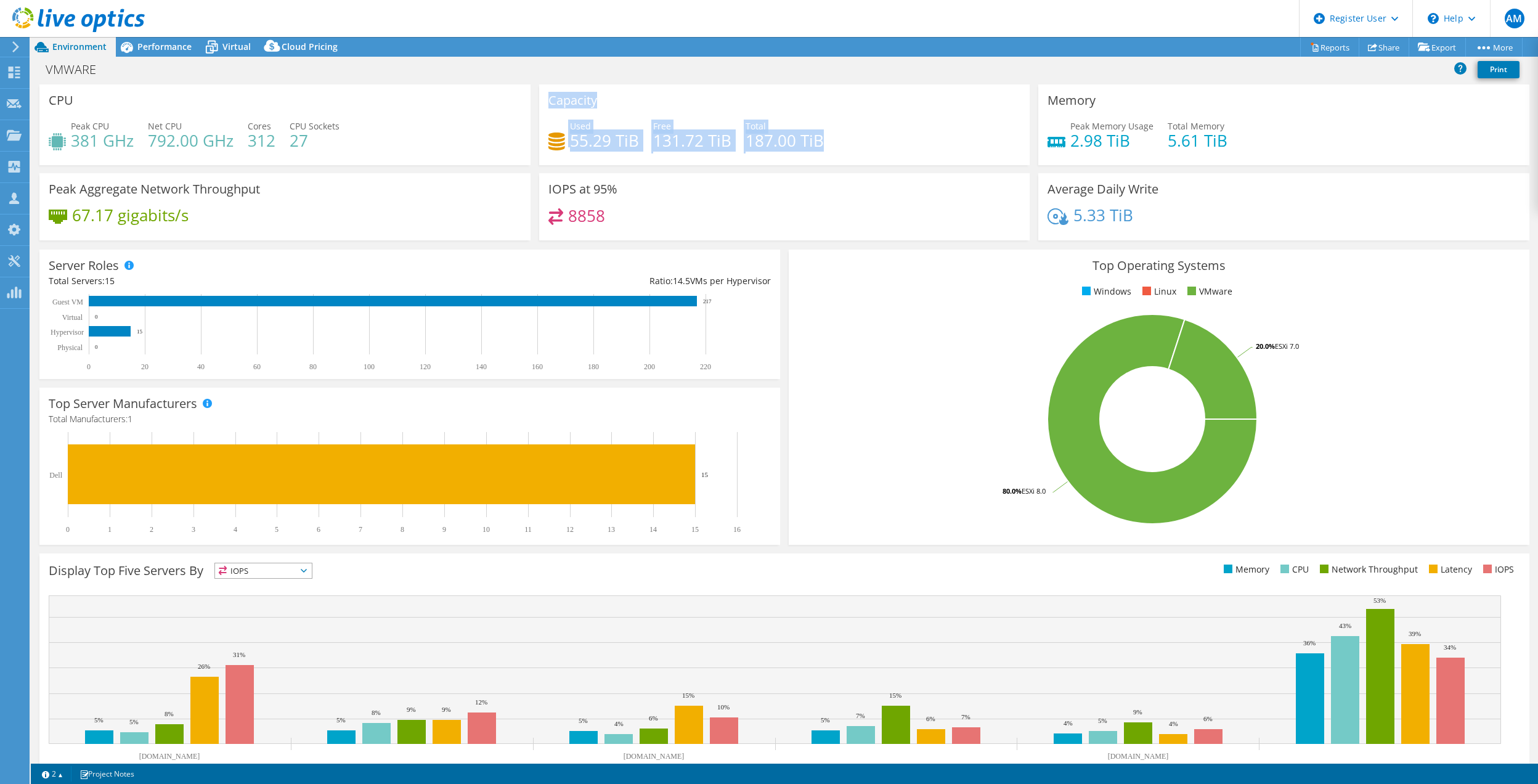
click at [516, 136] on div "CPU Peak CPU 381 GHz Net CPU 792.00 GHz Cores 312 CPU Sockets 27 Capacity Used …" at bounding box center [784, 166] width 1499 height 164
click at [846, 144] on div "Used 55.29 TiB Free 131.72 TiB Total 187.00 TiB" at bounding box center [785, 139] width 473 height 40
click at [220, 45] on icon at bounding box center [211, 47] width 21 height 21
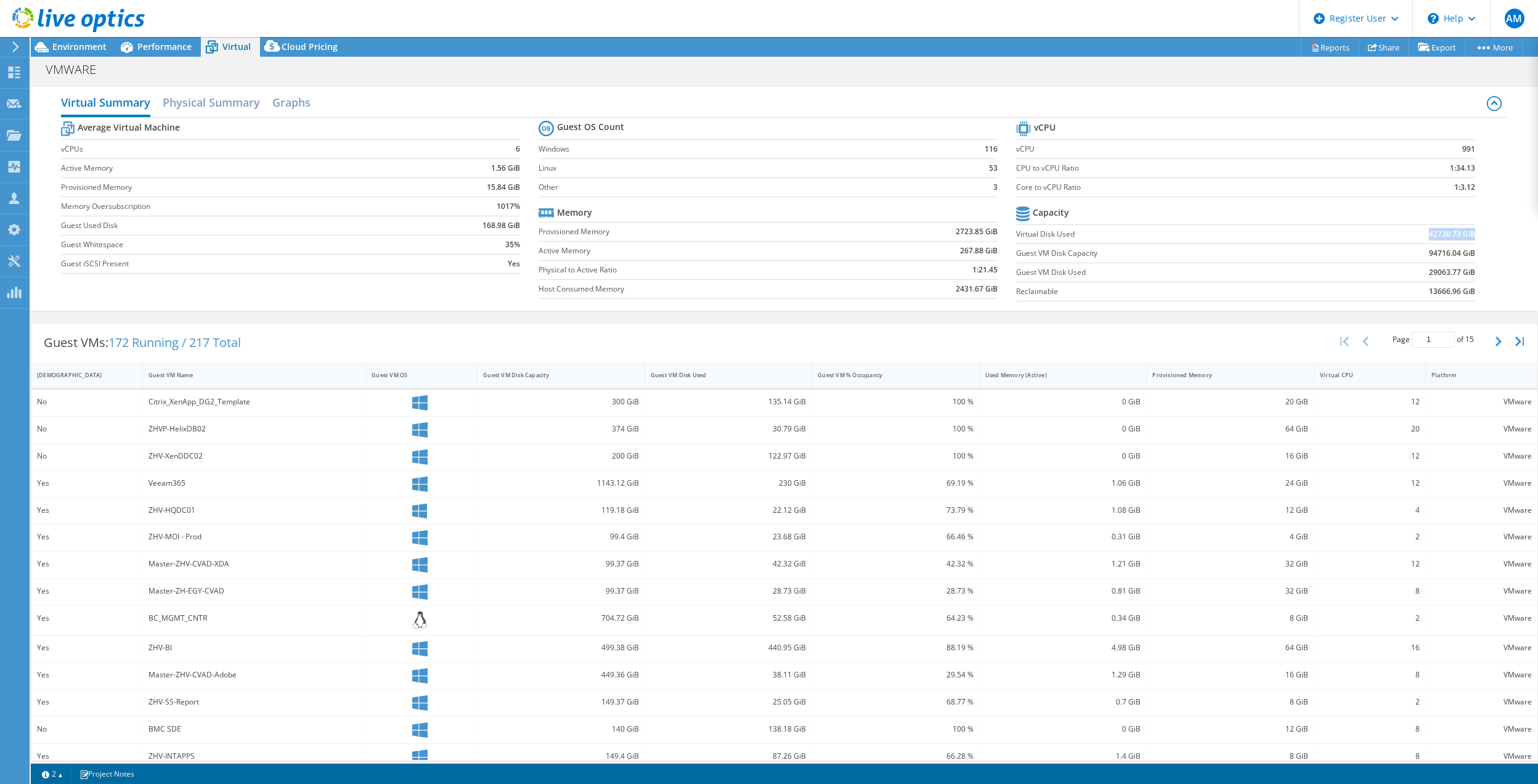
drag, startPoint x: 1416, startPoint y: 235, endPoint x: 1462, endPoint y: 234, distance: 46.0
click at [1462, 234] on b "42730.73 GiB" at bounding box center [1452, 233] width 46 height 12
drag, startPoint x: 1462, startPoint y: 234, endPoint x: 1489, endPoint y: 254, distance: 33.6
click at [1489, 254] on div "Average Virtual Machine vCPUs 6 Active Memory 1.56 GiB Provisioned Memory 15.84…" at bounding box center [783, 211] width 1447 height 189
drag, startPoint x: 1413, startPoint y: 236, endPoint x: 1461, endPoint y: 233, distance: 48.1
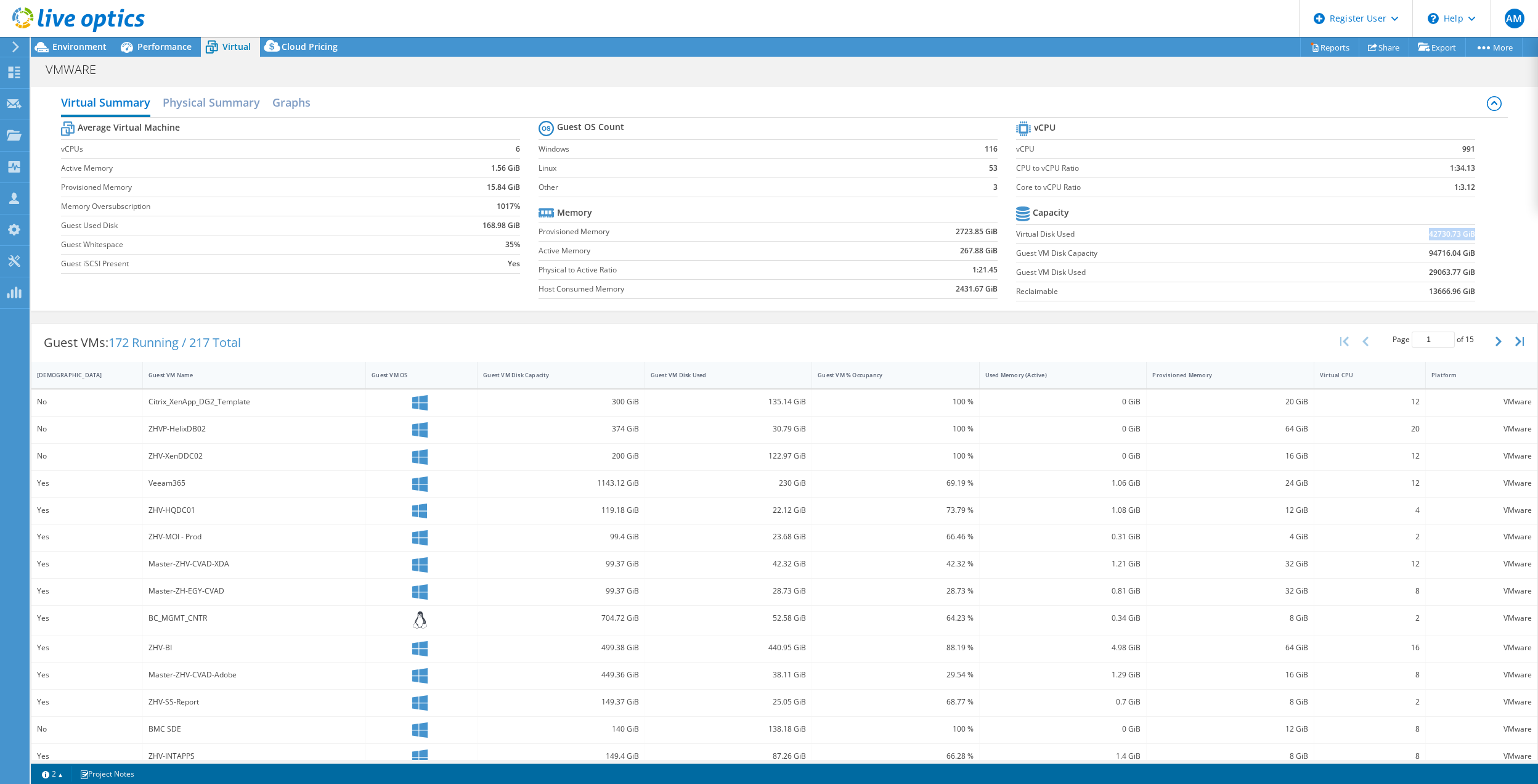
click at [1461, 233] on td "42730.73 GiB" at bounding box center [1396, 233] width 159 height 19
drag, startPoint x: 1414, startPoint y: 272, endPoint x: 1462, endPoint y: 269, distance: 48.1
click at [1462, 270] on td "29063.77 GiB" at bounding box center [1396, 272] width 159 height 19
drag, startPoint x: 1027, startPoint y: 213, endPoint x: 1054, endPoint y: 213, distance: 27.0
click at [1054, 213] on b "Capacity" at bounding box center [1052, 212] width 37 height 12
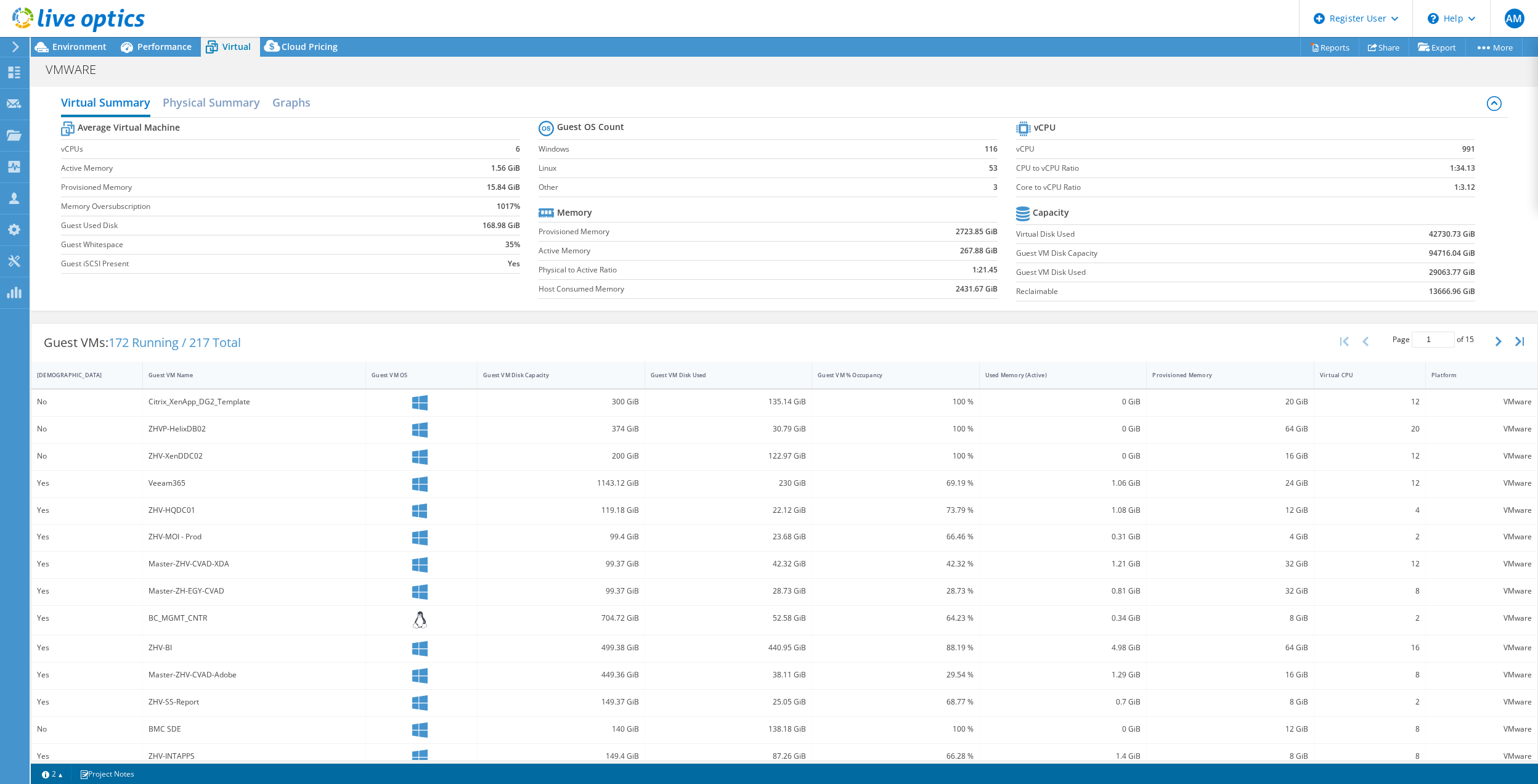
drag, startPoint x: 1054, startPoint y: 213, endPoint x: 1040, endPoint y: 237, distance: 27.8
click at [1040, 237] on label "Virtual Disk Used" at bounding box center [1166, 233] width 300 height 12
drag, startPoint x: 1014, startPoint y: 253, endPoint x: 1091, endPoint y: 250, distance: 77.1
click at [1091, 250] on label "Guest VM Disk Capacity" at bounding box center [1166, 253] width 300 height 12
drag, startPoint x: 1091, startPoint y: 250, endPoint x: 1076, endPoint y: 275, distance: 29.2
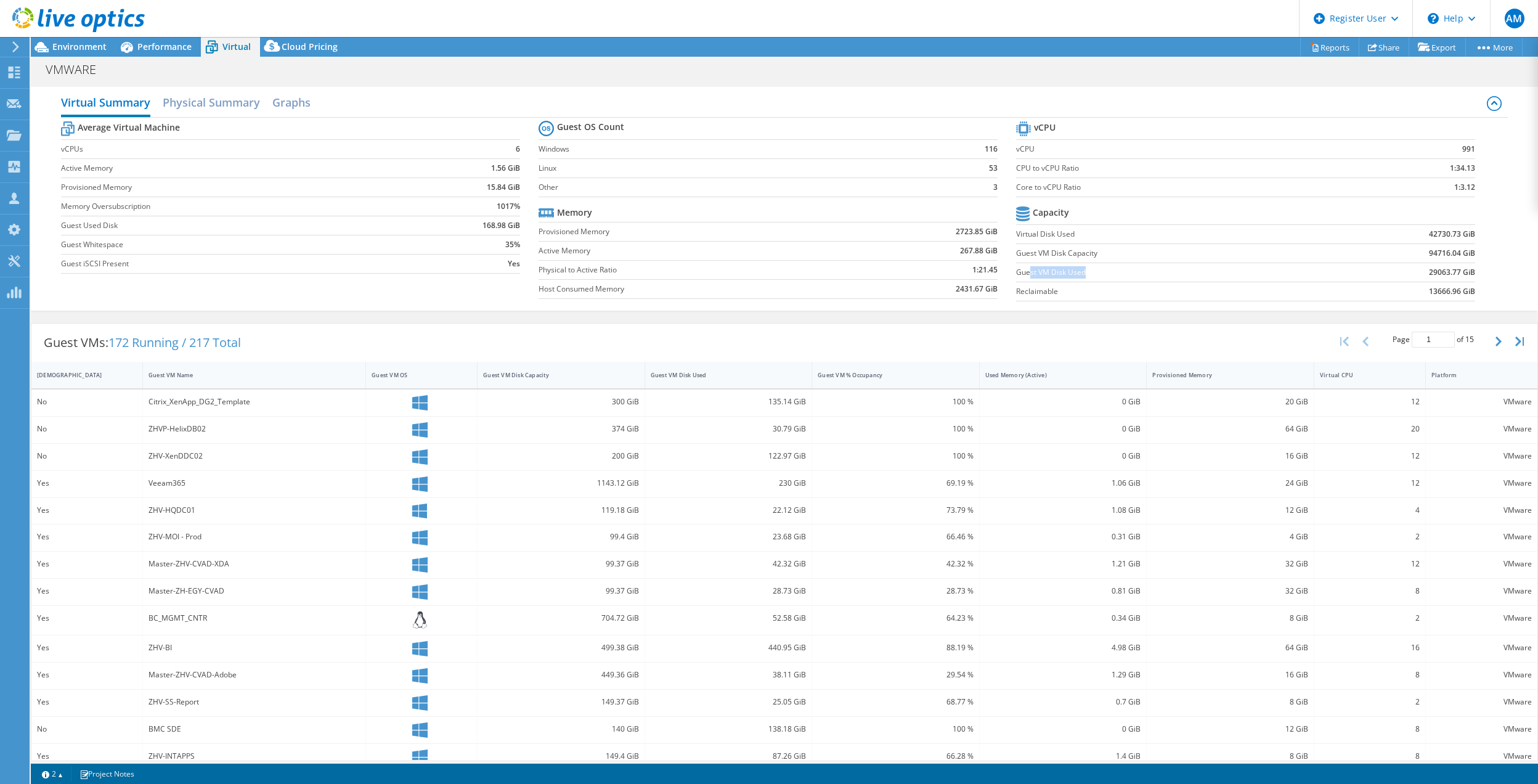
click at [1076, 275] on label "Guest VM Disk Used" at bounding box center [1166, 272] width 300 height 12
drag, startPoint x: 1076, startPoint y: 275, endPoint x: 1075, endPoint y: 282, distance: 7.1
click at [1075, 282] on td "Guest VM Disk Used" at bounding box center [1166, 272] width 300 height 19
drag, startPoint x: 1413, startPoint y: 272, endPoint x: 1461, endPoint y: 269, distance: 48.1
click at [1461, 269] on td "29063.77 GiB" at bounding box center [1396, 272] width 159 height 19
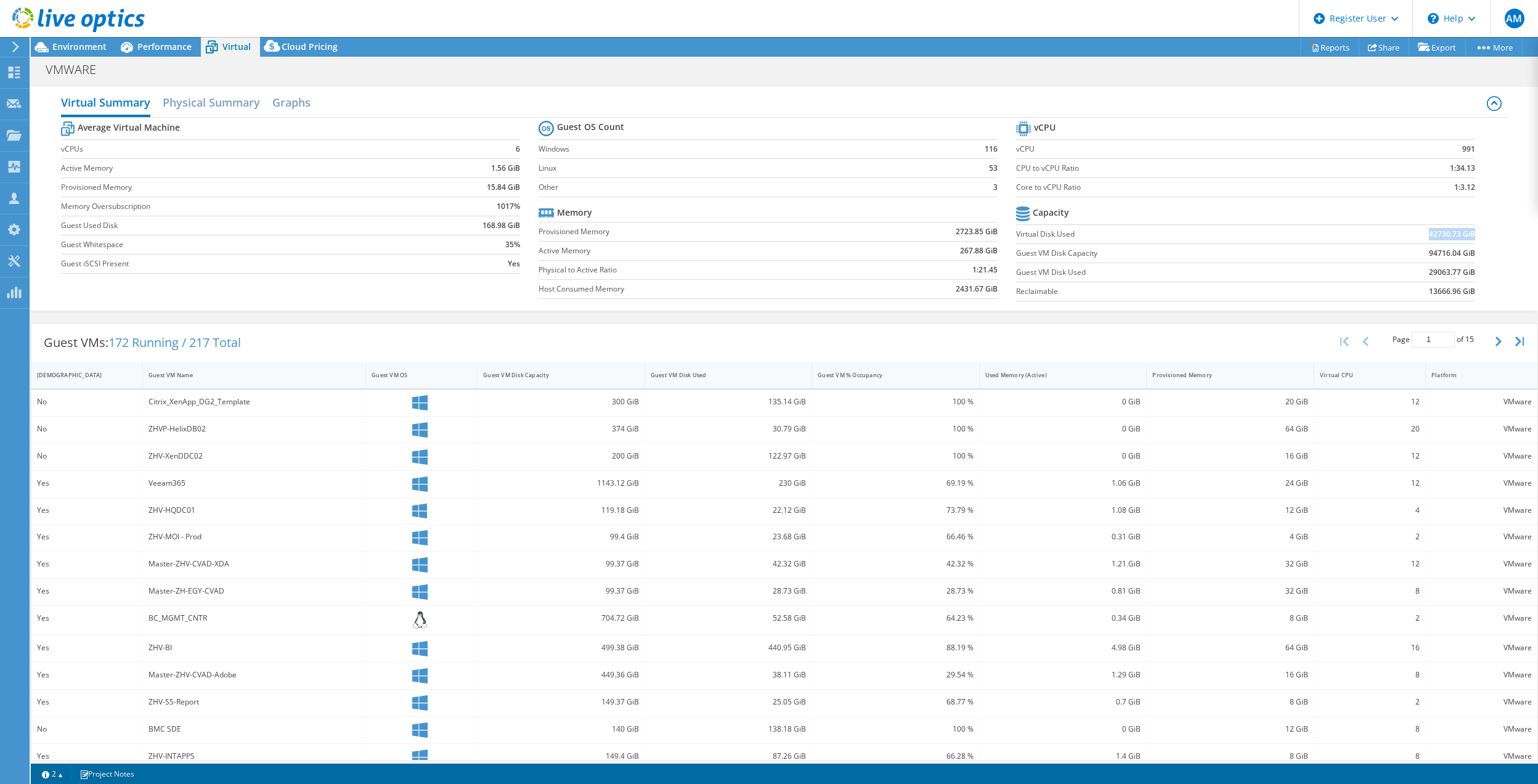
drag, startPoint x: 1461, startPoint y: 269, endPoint x: 1462, endPoint y: 234, distance: 35.0
click at [1462, 234] on td "42730.73 GiB" at bounding box center [1396, 233] width 159 height 19
drag, startPoint x: 1462, startPoint y: 234, endPoint x: 1459, endPoint y: 274, distance: 40.1
click at [1459, 274] on td "29063.77 GiB" at bounding box center [1396, 272] width 159 height 19
click at [1304, 274] on label "Guest VM Disk Used" at bounding box center [1166, 272] width 300 height 12
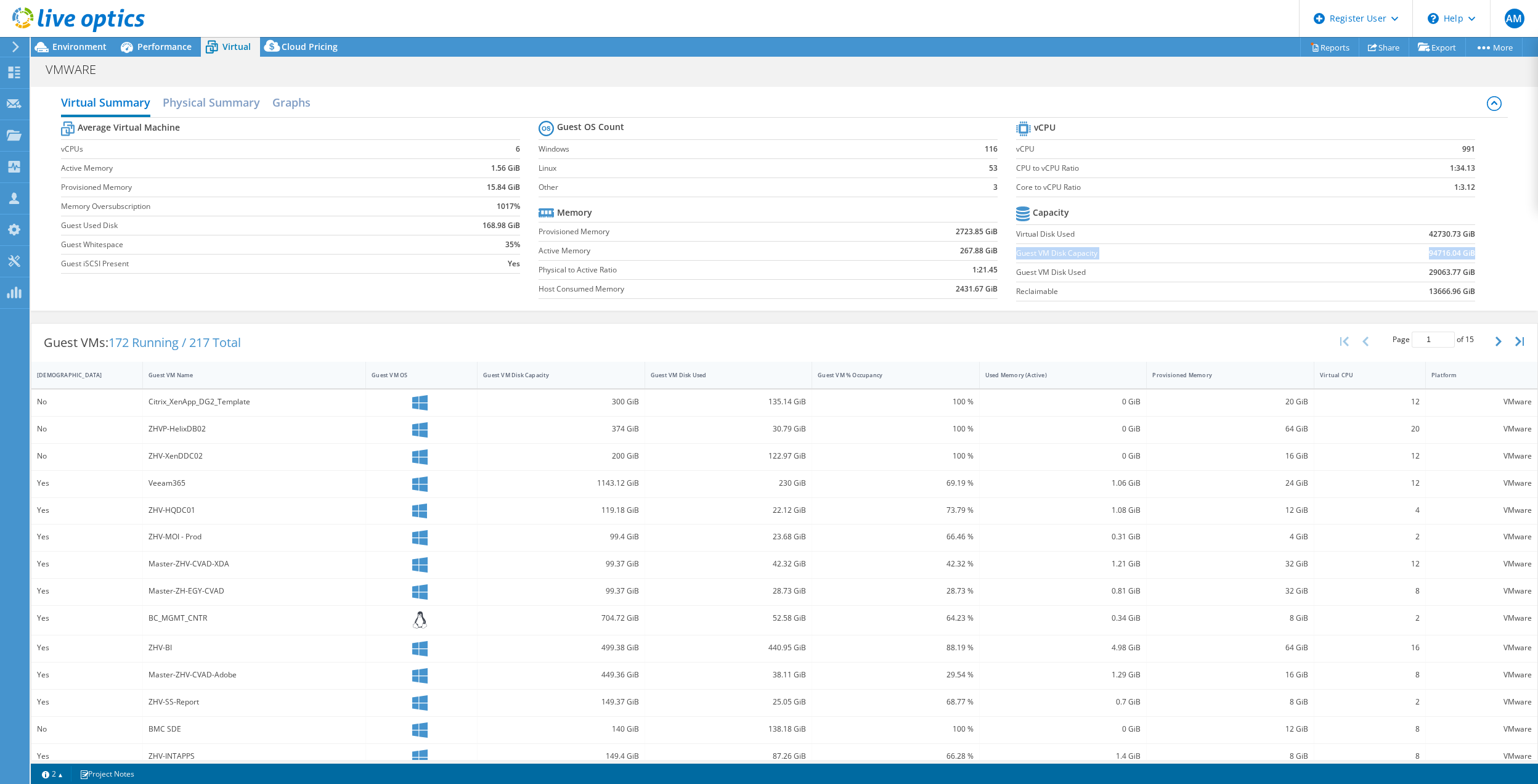
drag, startPoint x: 1009, startPoint y: 259, endPoint x: 1461, endPoint y: 257, distance: 452.0
click at [1461, 257] on tr "Guest VM Disk Capacity 94716.04 GiB" at bounding box center [1246, 253] width 459 height 19
